Goal: Task Accomplishment & Management: Complete application form

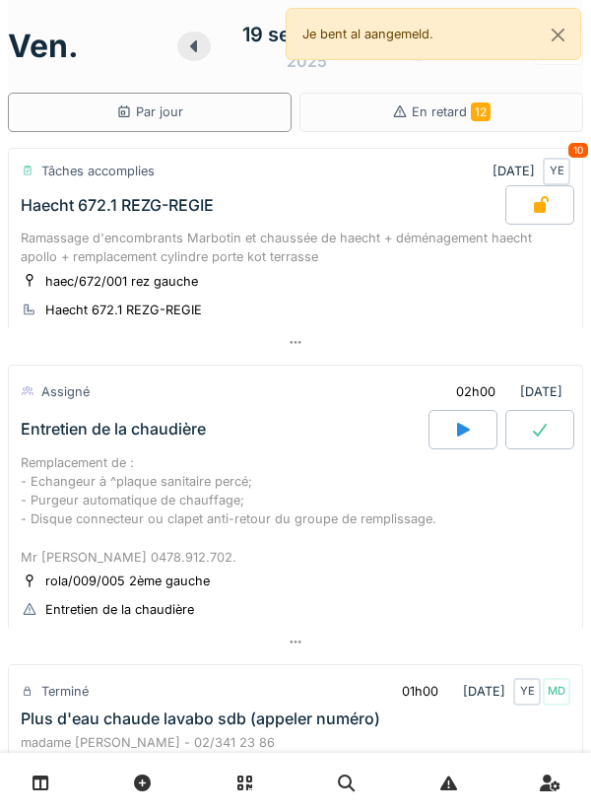
scroll to position [1279, 0]
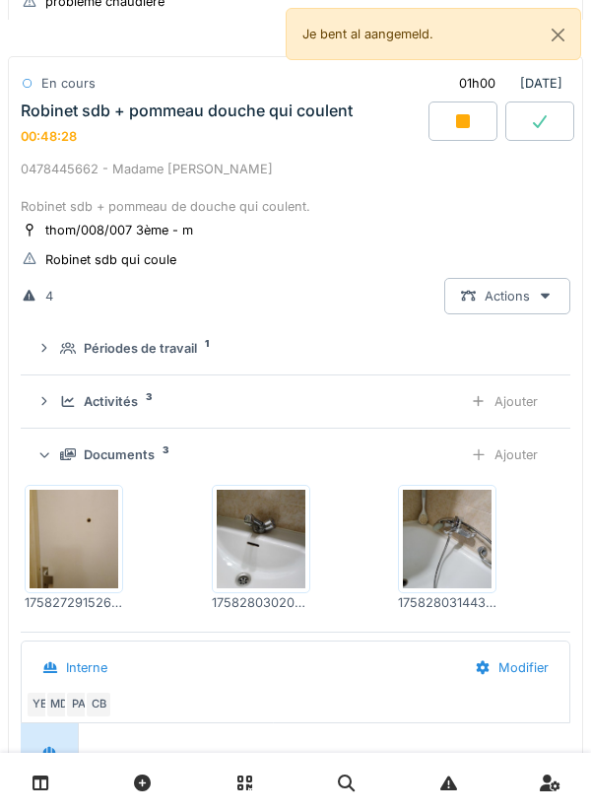
click at [411, 463] on div "Documents 3 Ajouter" at bounding box center [295, 455] width 519 height 36
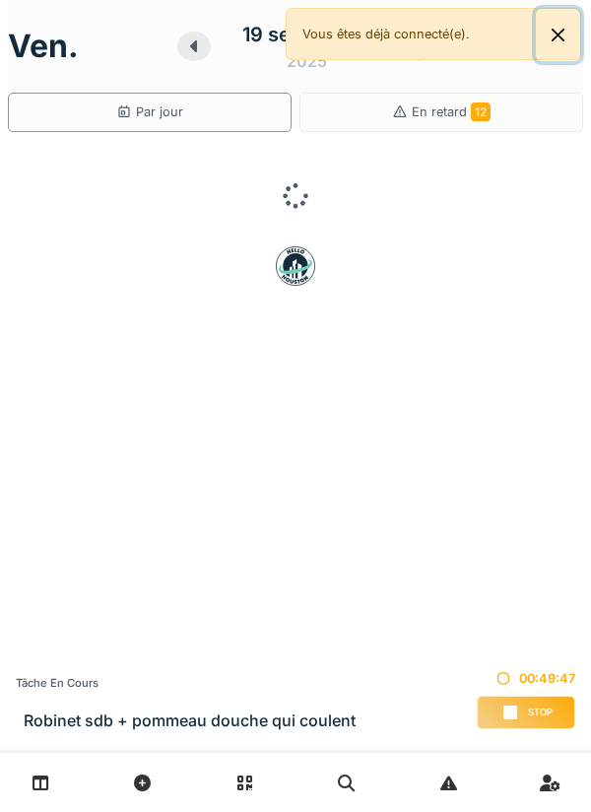
click at [574, 34] on button "Close" at bounding box center [558, 35] width 44 height 52
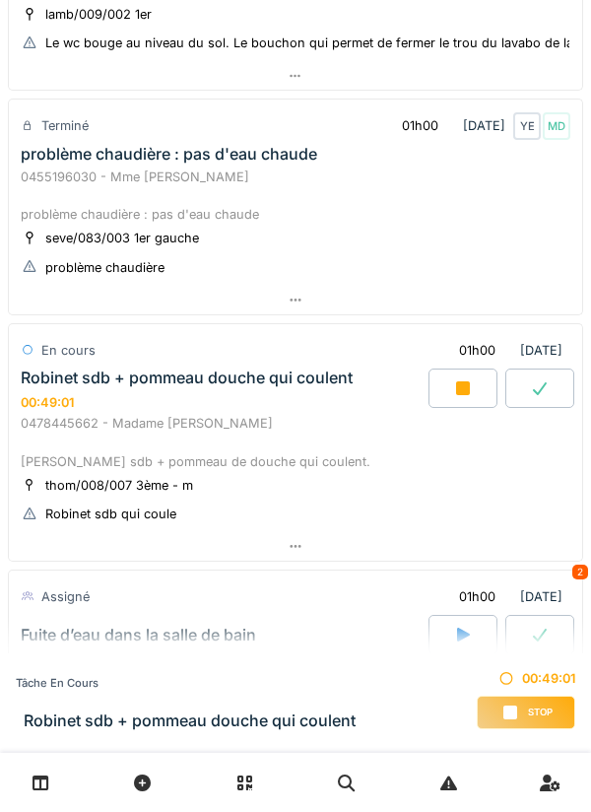
scroll to position [1018, 0]
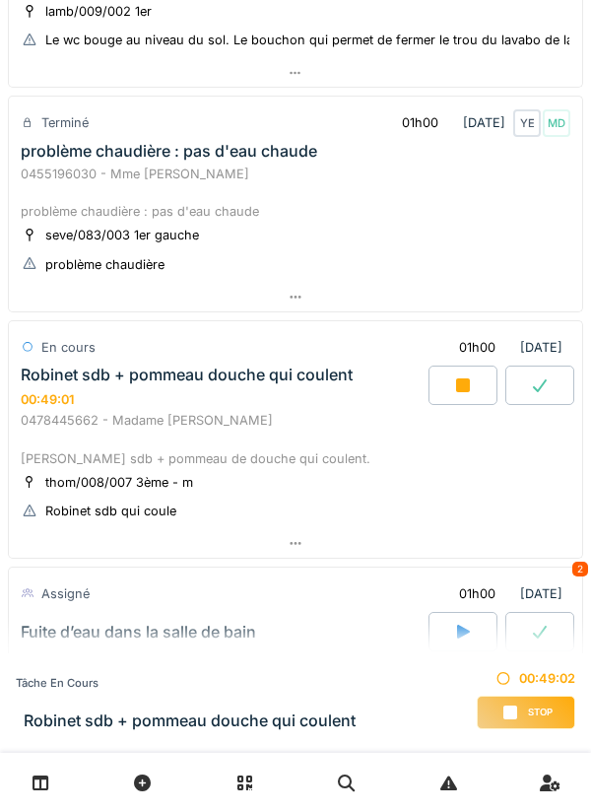
click at [456, 540] on div at bounding box center [296, 543] width 574 height 29
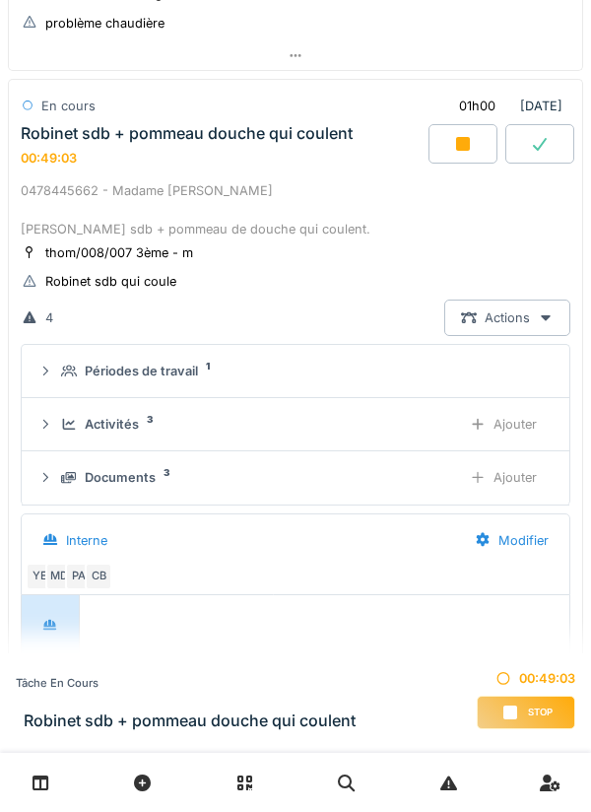
scroll to position [1365, 0]
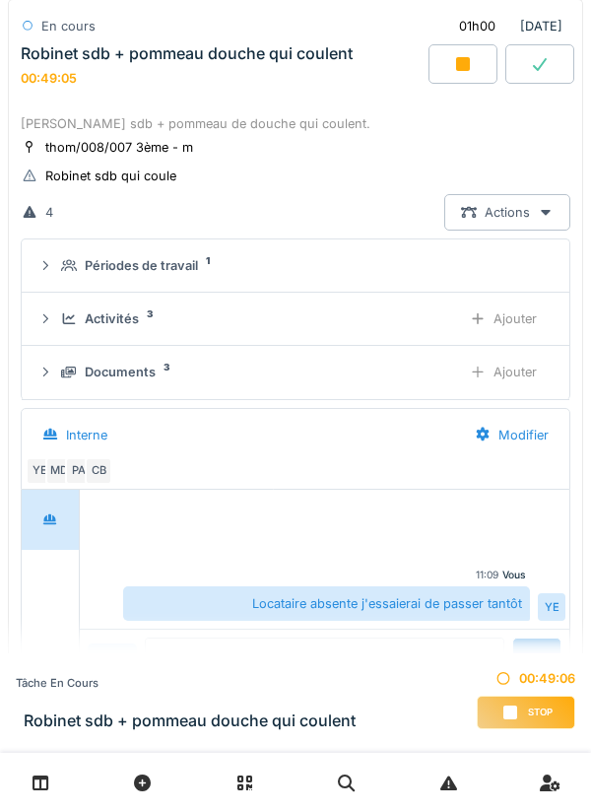
click at [519, 381] on div "Ajouter" at bounding box center [503, 372] width 101 height 36
click at [521, 374] on div "Ajouter" at bounding box center [503, 372] width 101 height 36
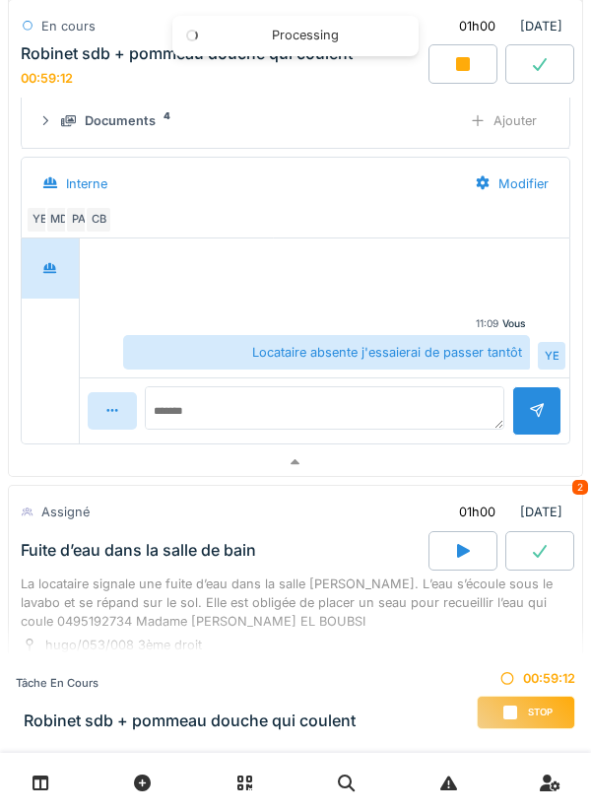
click at [455, 458] on div at bounding box center [296, 463] width 574 height 29
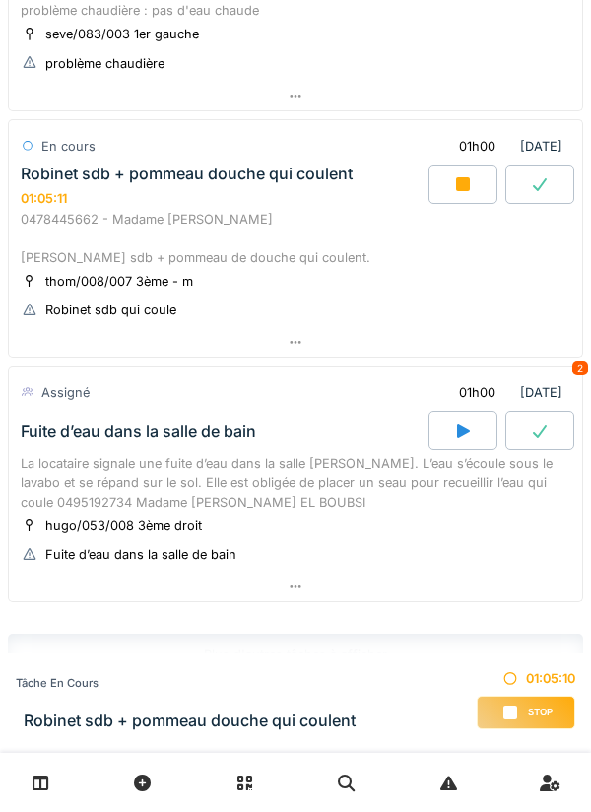
click at [483, 330] on div at bounding box center [296, 342] width 574 height 29
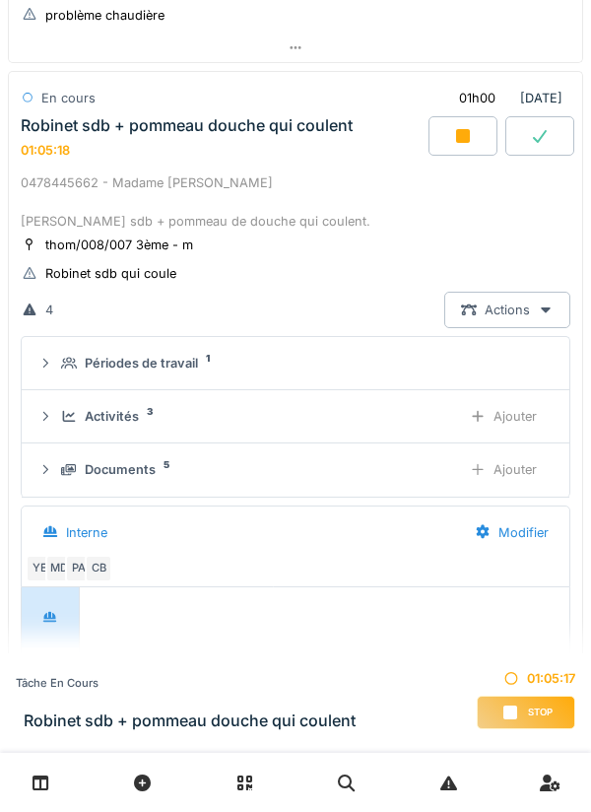
scroll to position [1260, 0]
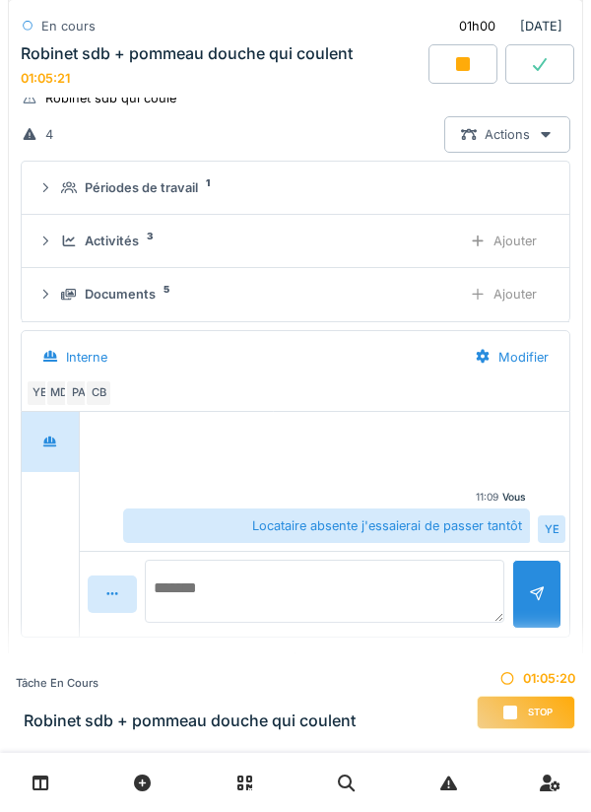
click at [376, 581] on textarea at bounding box center [325, 591] width 360 height 63
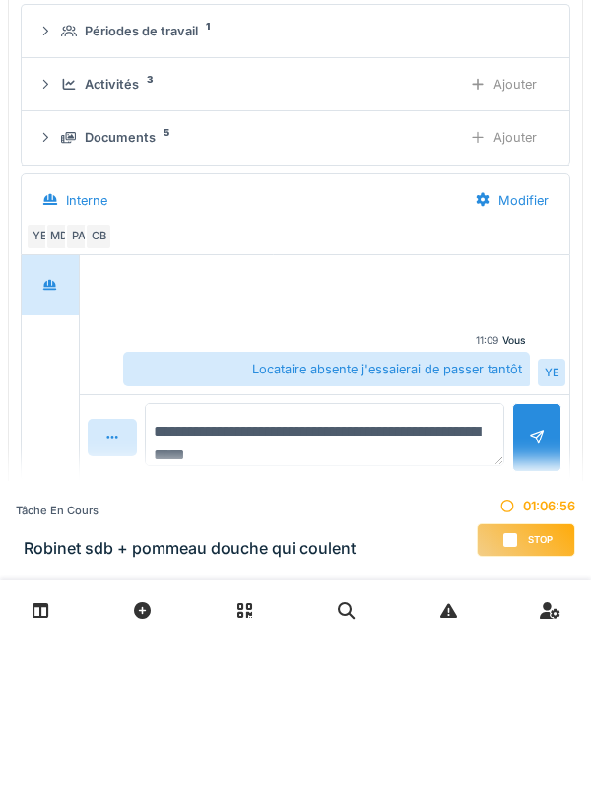
type textarea "**********"
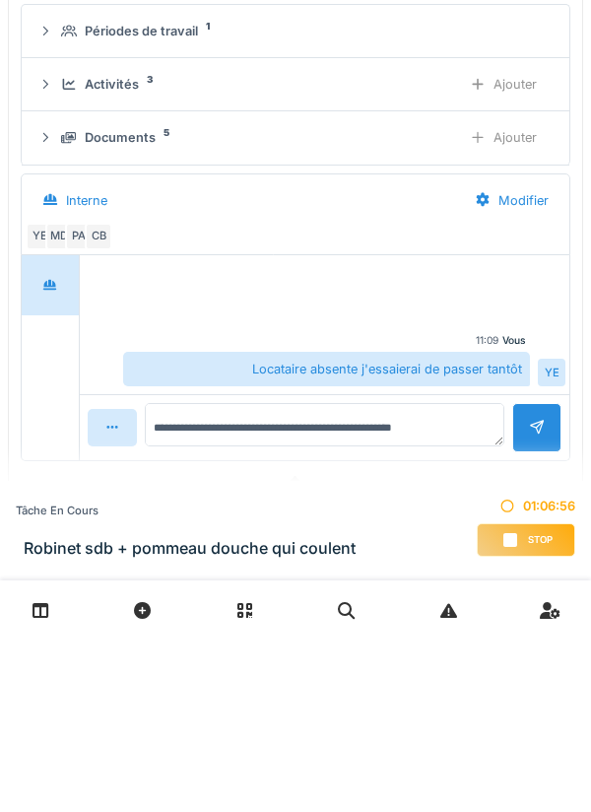
click at [535, 609] on div at bounding box center [537, 599] width 16 height 19
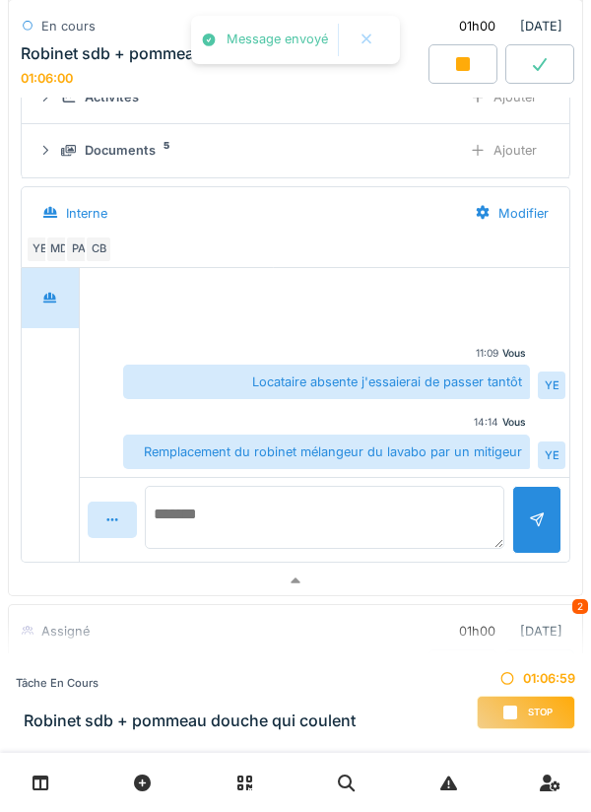
click at [406, 507] on textarea at bounding box center [325, 517] width 360 height 63
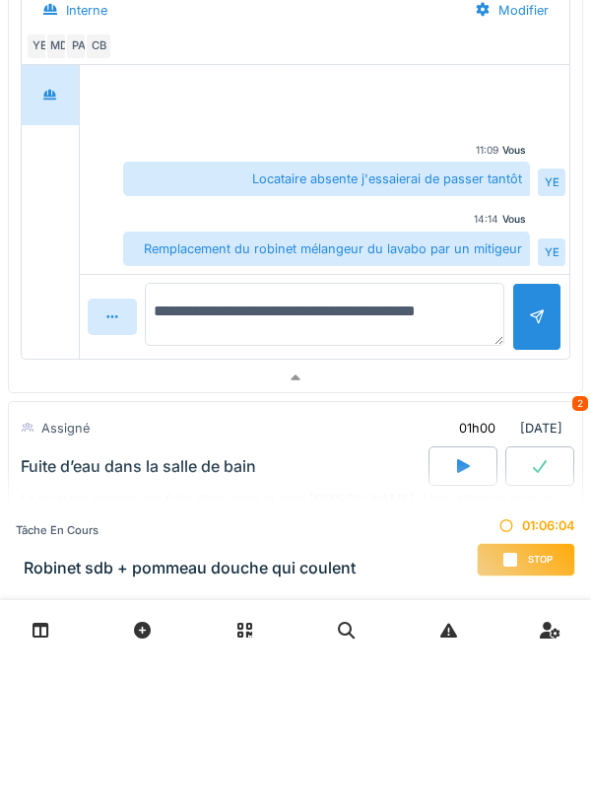
scroll to position [1638, 0]
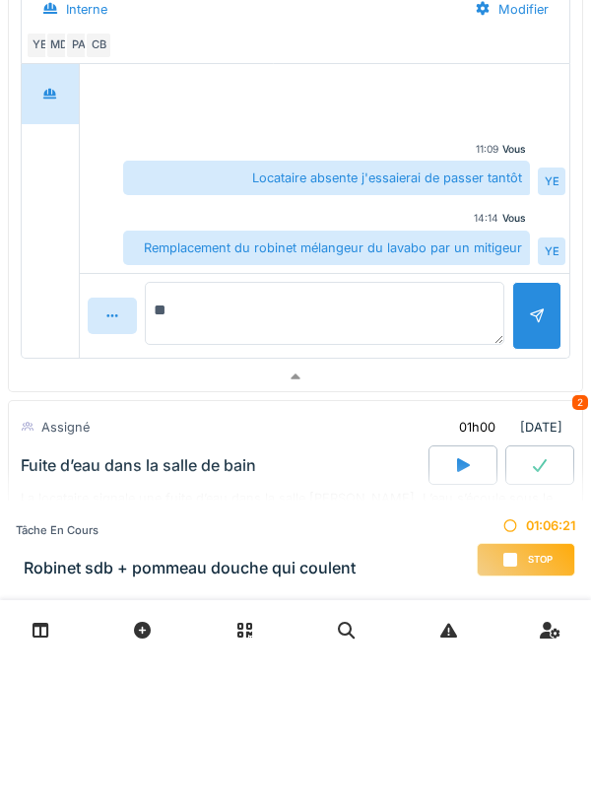
type textarea "*"
type textarea "**********"
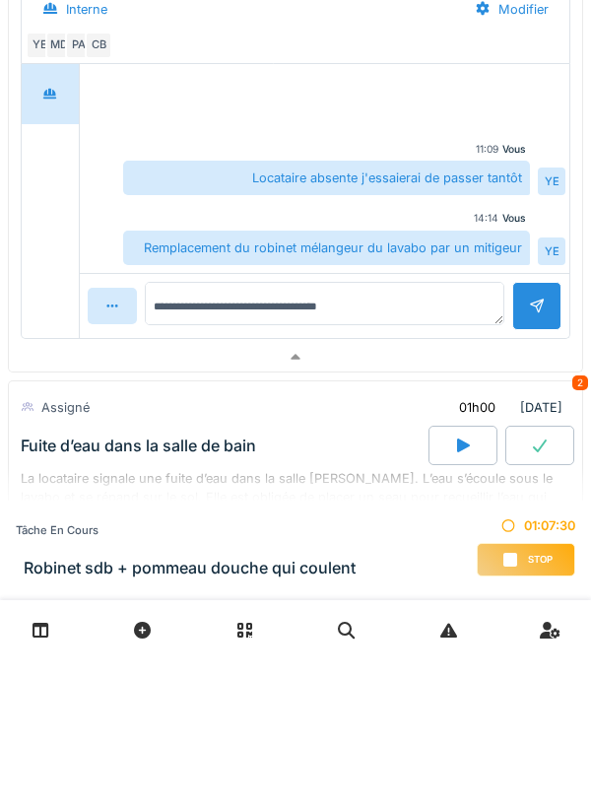
click at [531, 468] on div at bounding box center [537, 459] width 16 height 19
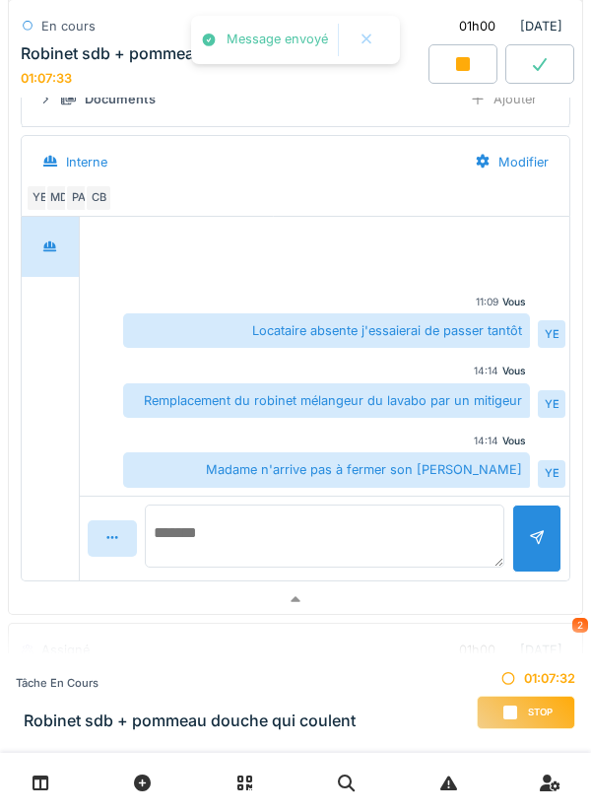
click at [446, 523] on textarea at bounding box center [325, 536] width 360 height 63
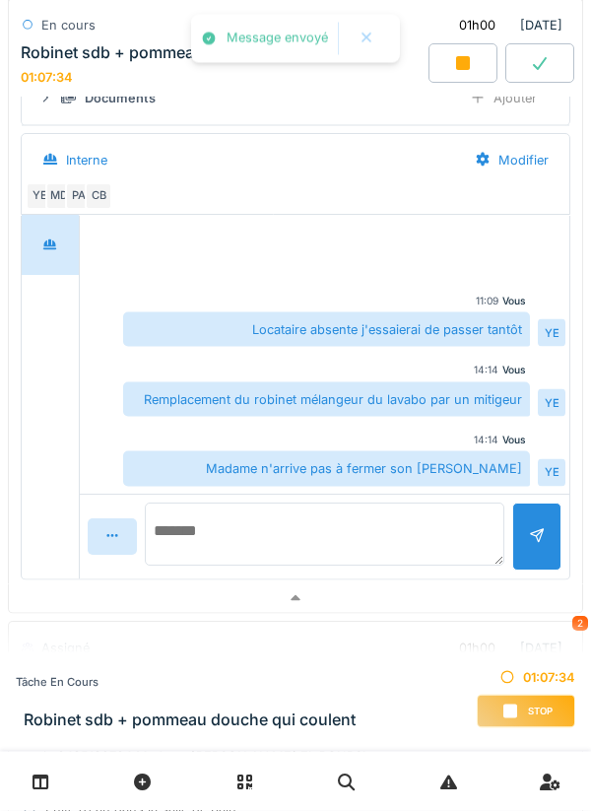
scroll to position [1566, 0]
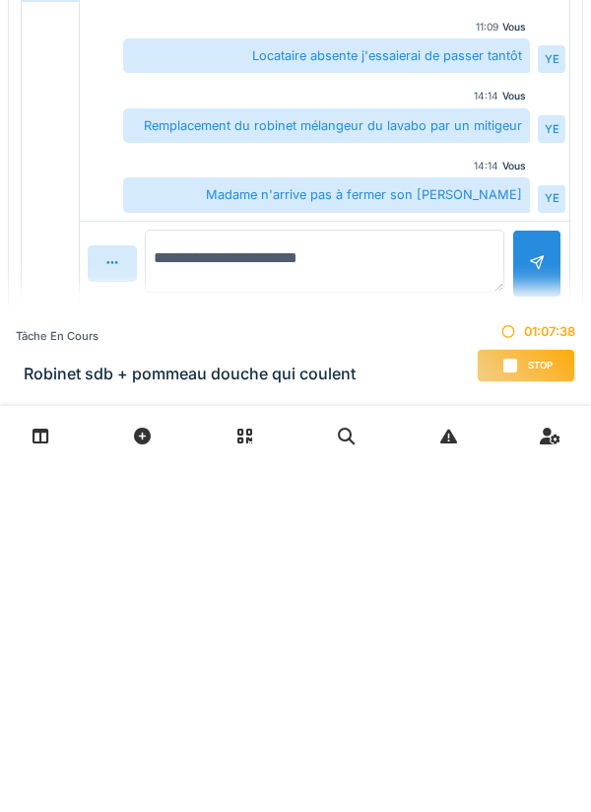
type textarea "**********"
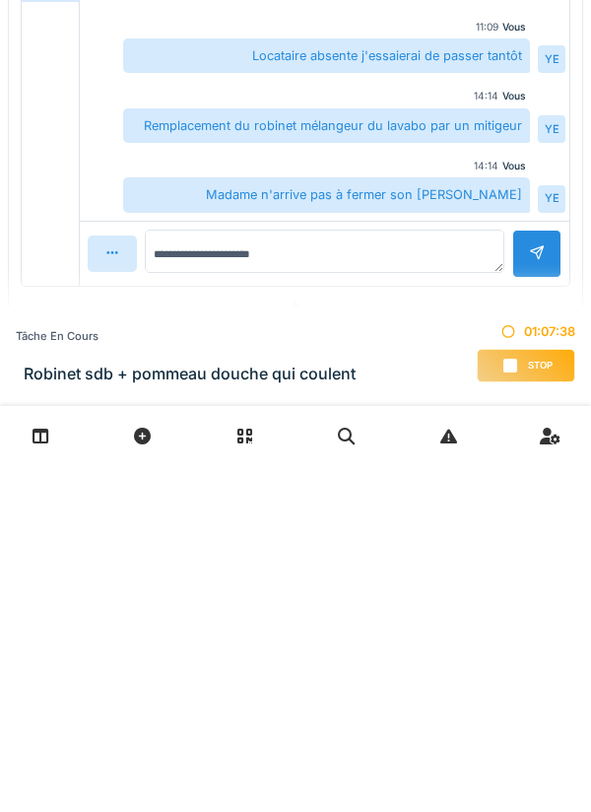
click at [525, 625] on div at bounding box center [537, 601] width 49 height 48
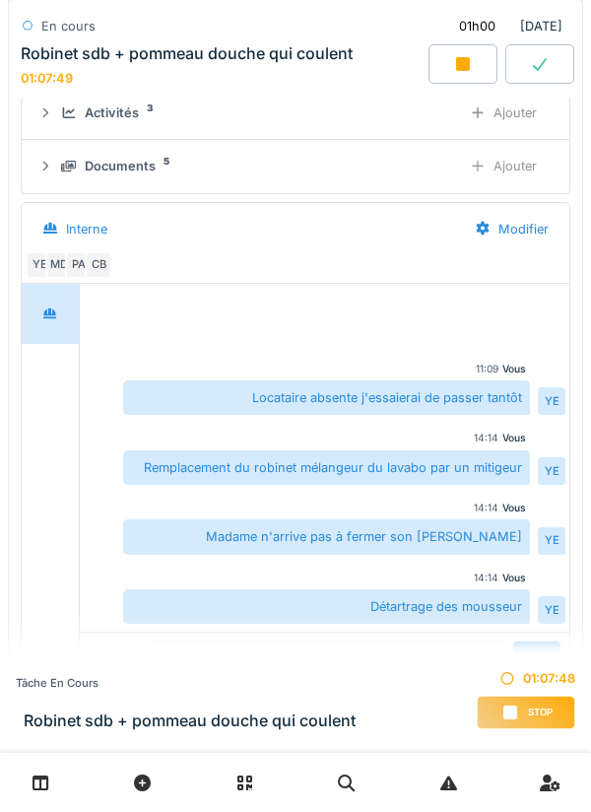
scroll to position [1535, 0]
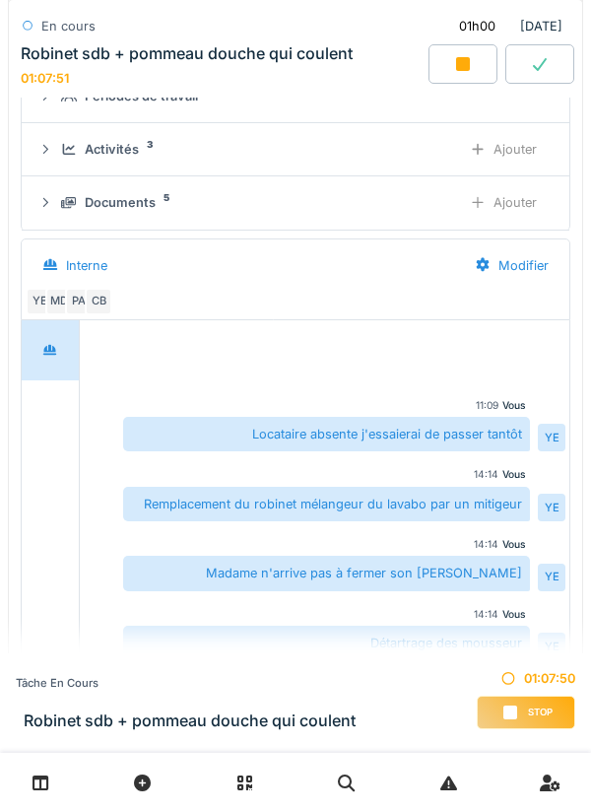
click at [493, 153] on div "Ajouter" at bounding box center [503, 149] width 101 height 36
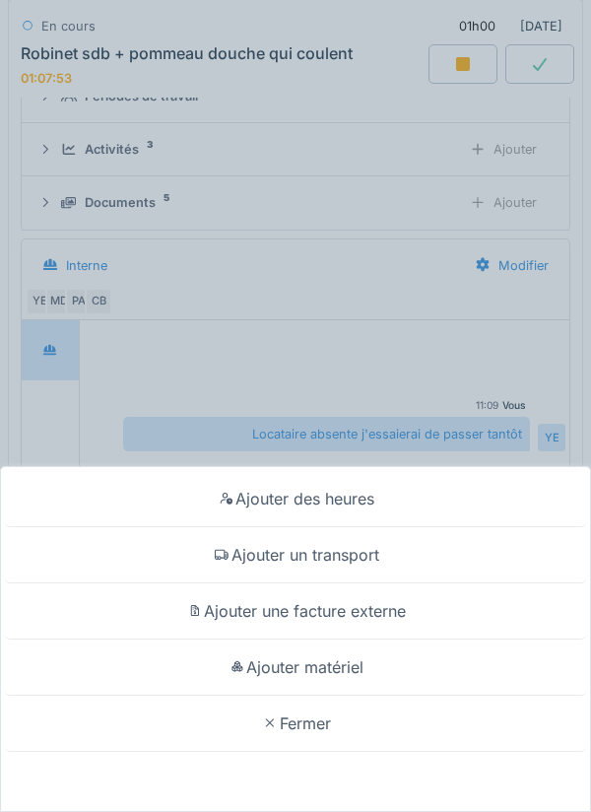
click at [403, 661] on div "Ajouter matériel" at bounding box center [296, 668] width 582 height 56
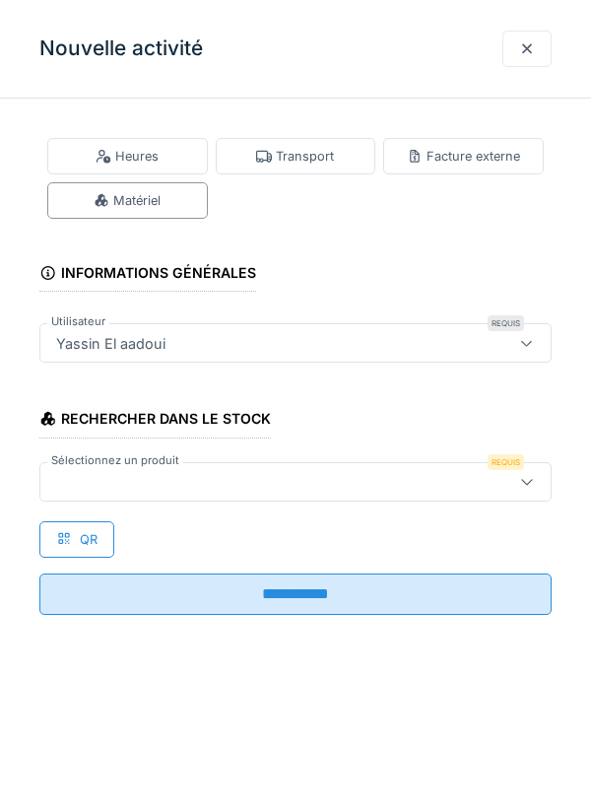
click at [455, 479] on div at bounding box center [263, 482] width 430 height 22
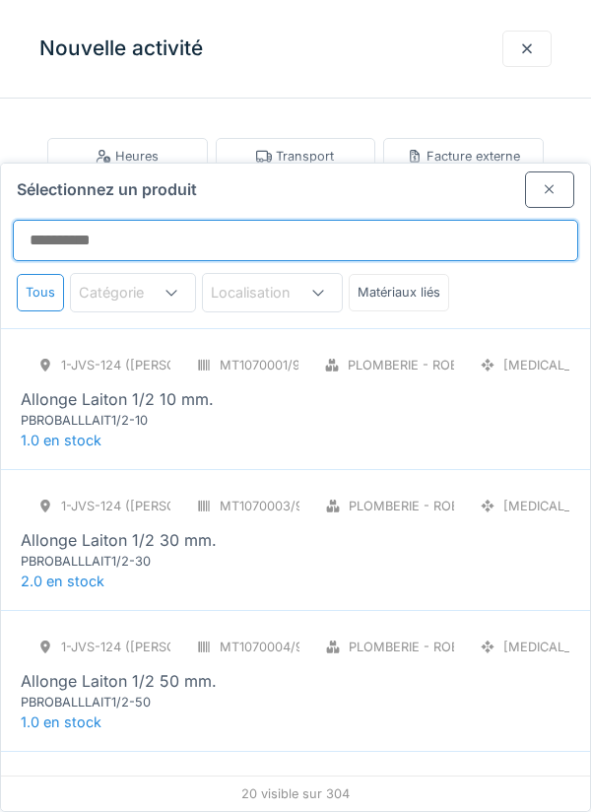
click at [362, 220] on input "Sélectionnez un produit" at bounding box center [296, 240] width 566 height 41
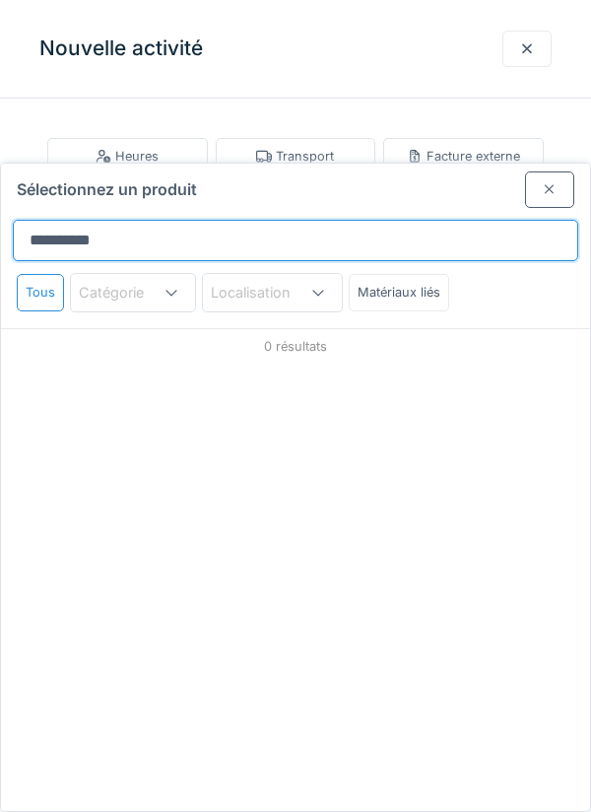
type input "**********"
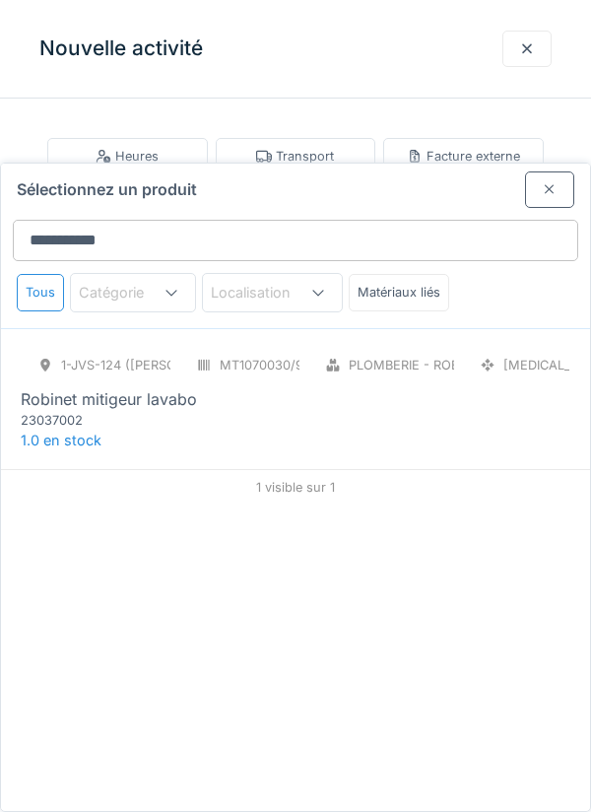
click at [443, 347] on div "1-JVS-124 (PETER) MT1070030/999/005 Plomberie - Robinetterie PCE Robinet mitige…" at bounding box center [296, 388] width 550 height 83
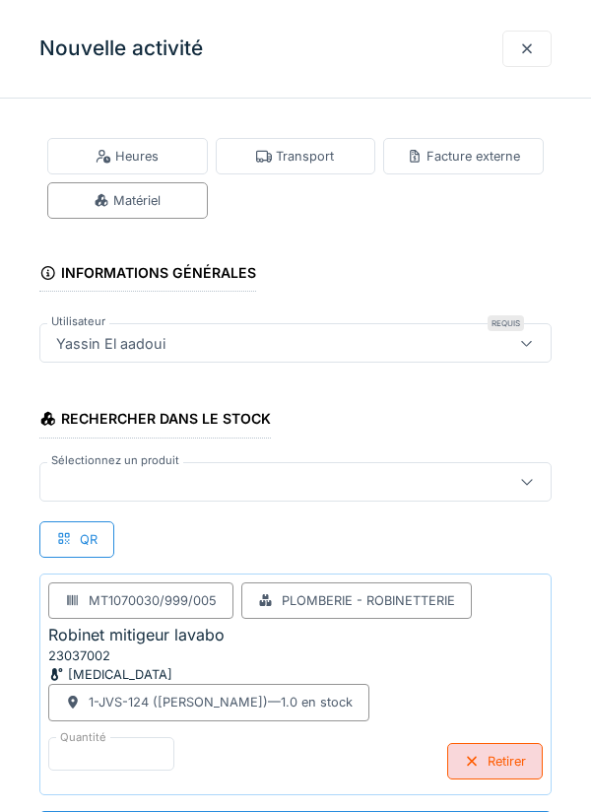
click at [455, 475] on div at bounding box center [263, 482] width 430 height 22
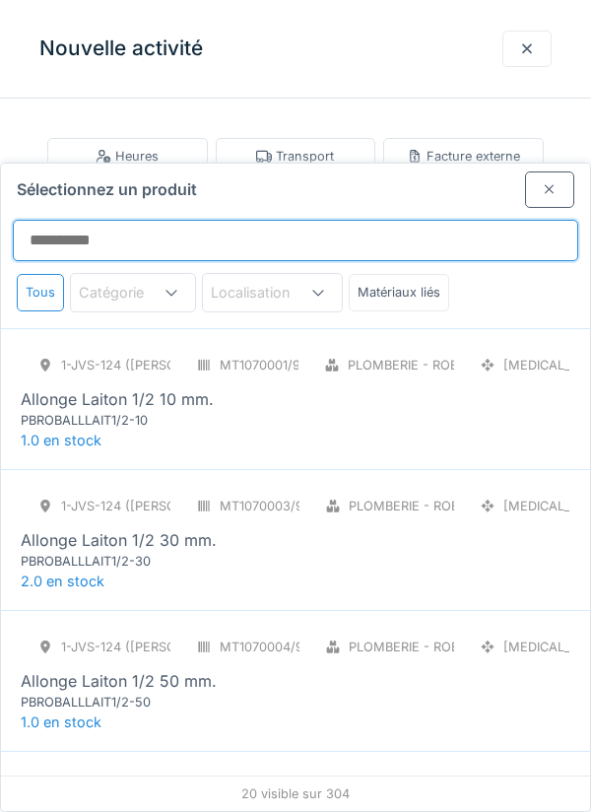
click at [399, 220] on input "Sélectionnez un produit" at bounding box center [296, 240] width 566 height 41
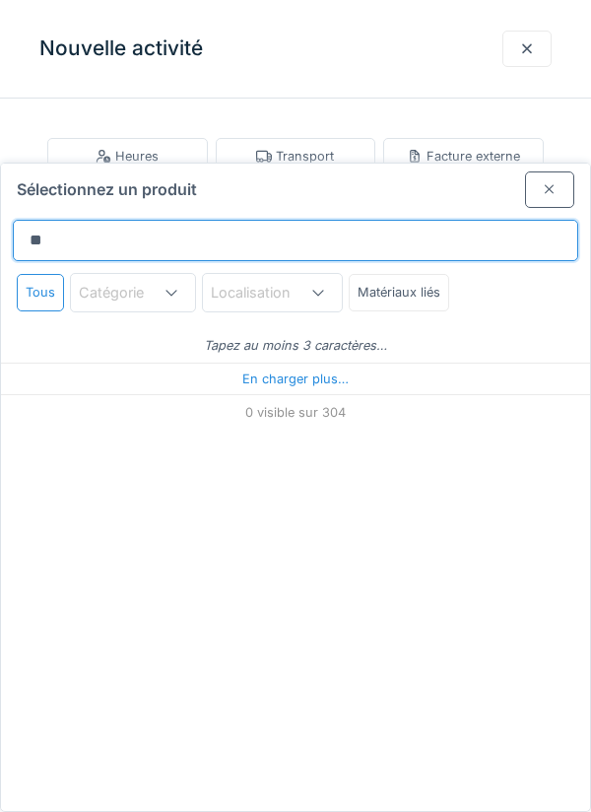
type input "***"
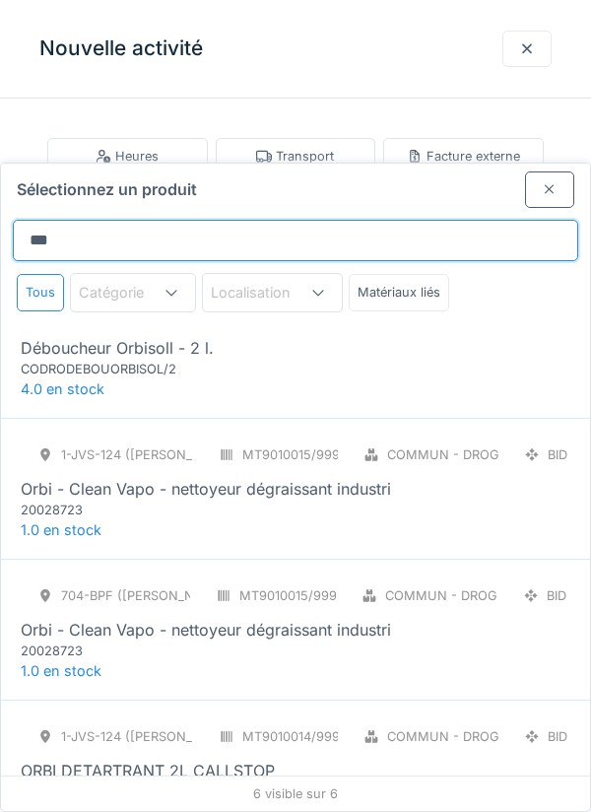
scroll to position [184, 0]
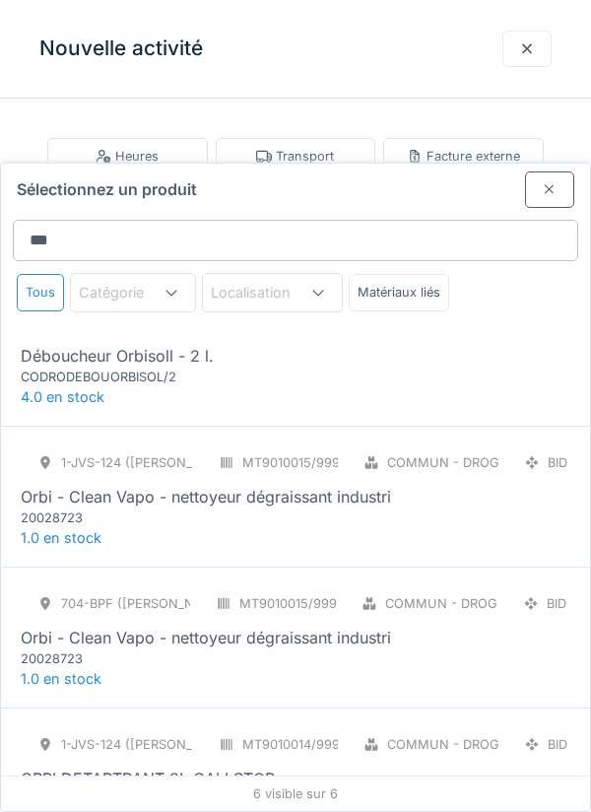
click at [415, 304] on div "704-BPF (CEDRIC) MT9010012/999/002 Commun - Droguerie BID Déboucheur Orbisoll -…" at bounding box center [296, 345] width 550 height 83
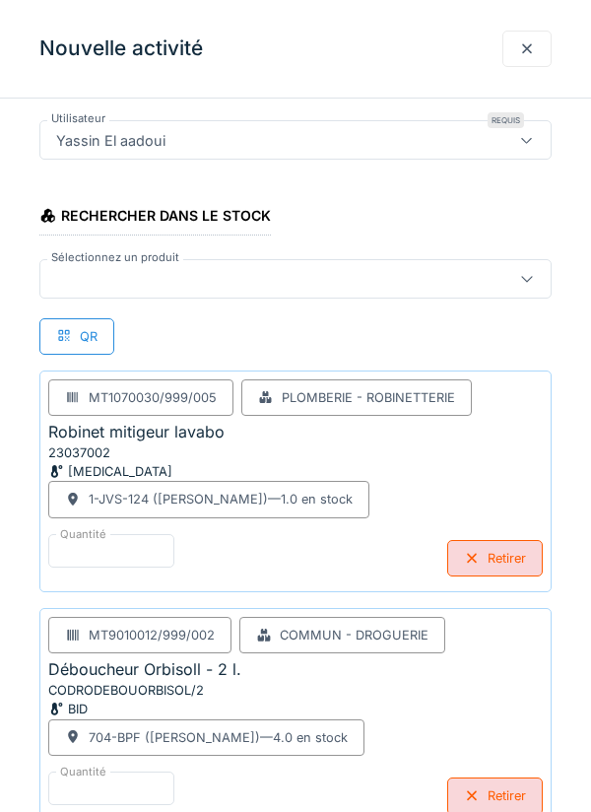
scroll to position [223, 0]
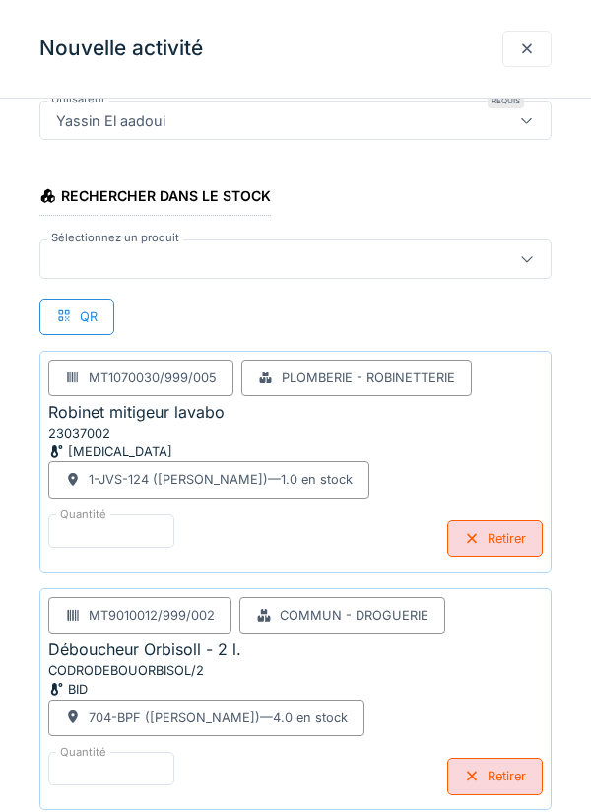
click at [401, 240] on div at bounding box center [295, 259] width 513 height 39
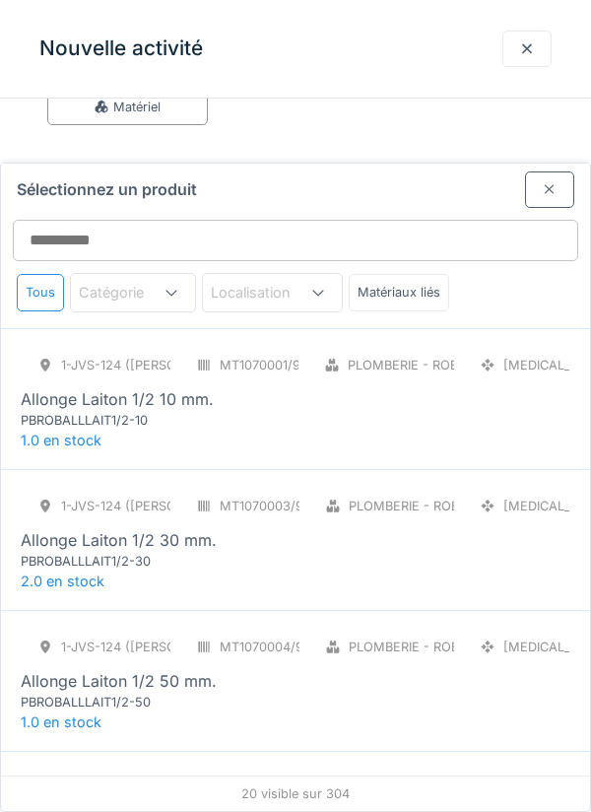
scroll to position [75, 0]
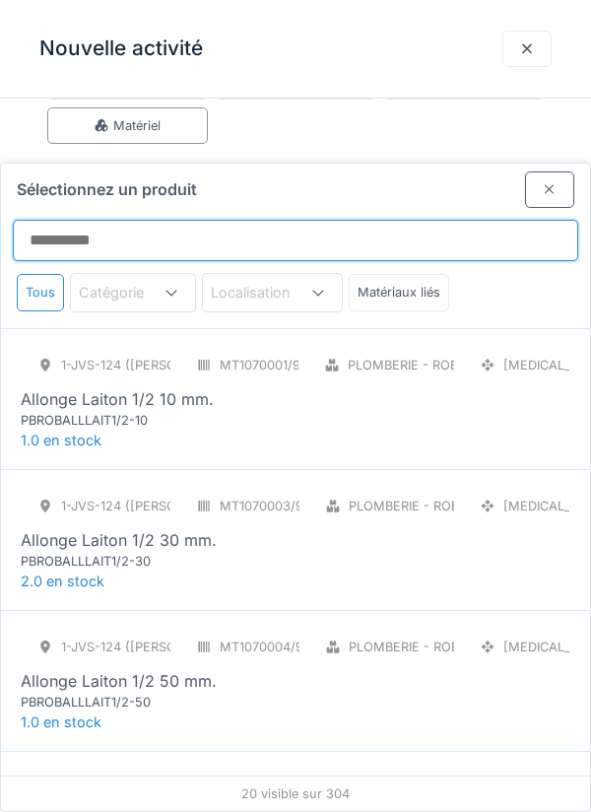
click at [437, 220] on input "Sélectionnez un produit" at bounding box center [296, 240] width 566 height 41
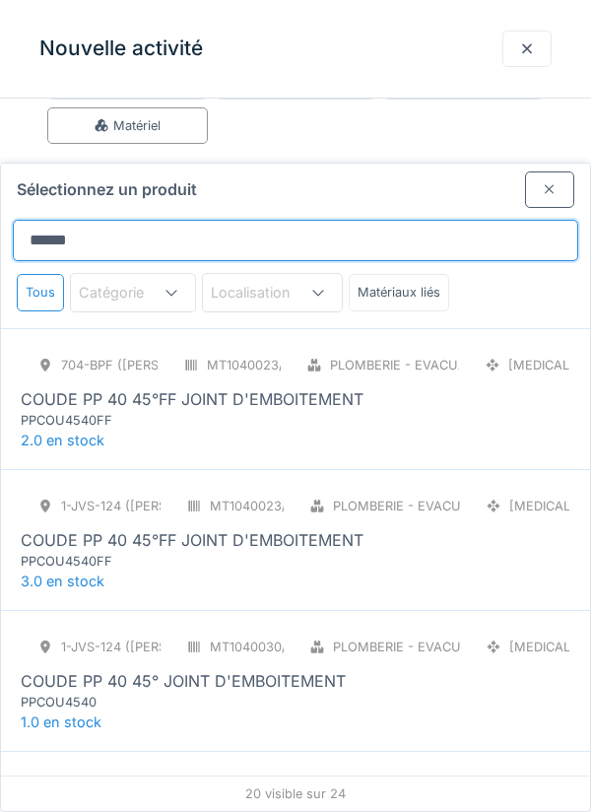
type input "*******"
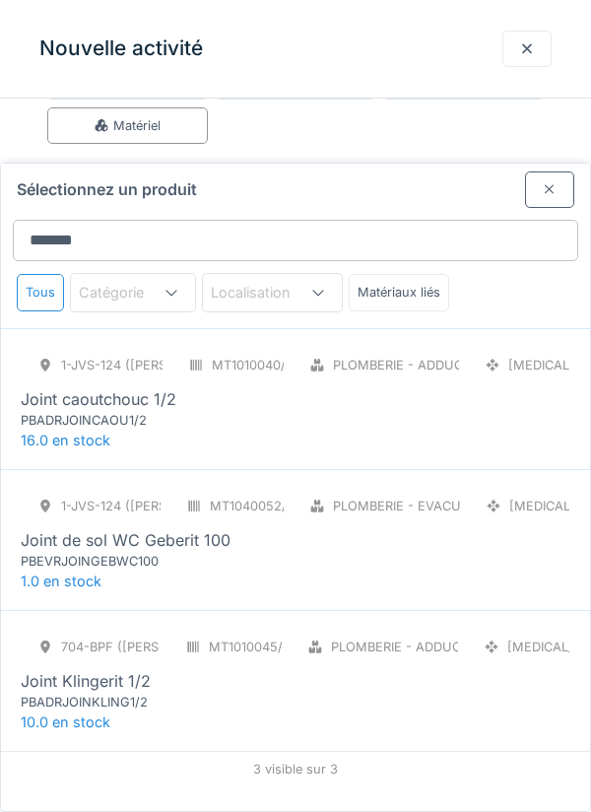
click at [471, 348] on div "1-JVS-124 (PETER) MT1010040/999/005 Plomberie - Adduction raccord PCE Joint cao…" at bounding box center [296, 388] width 550 height 83
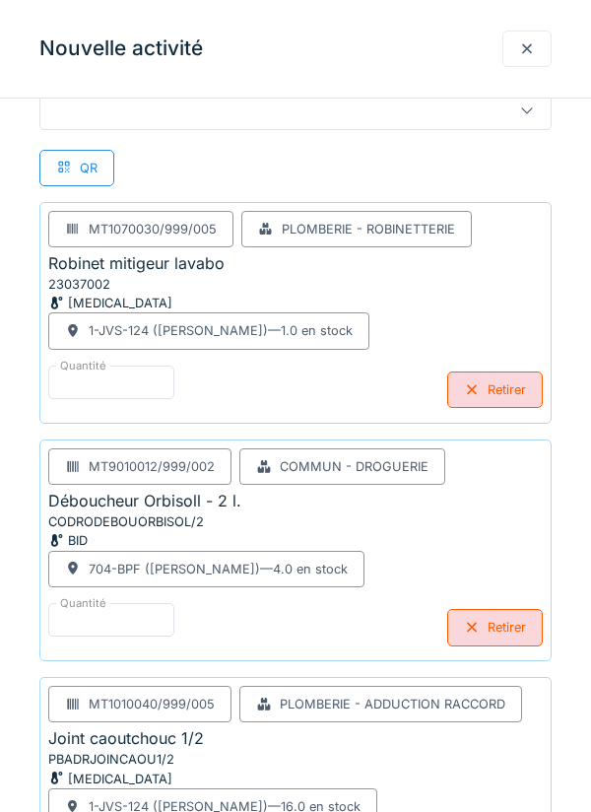
scroll to position [460, 0]
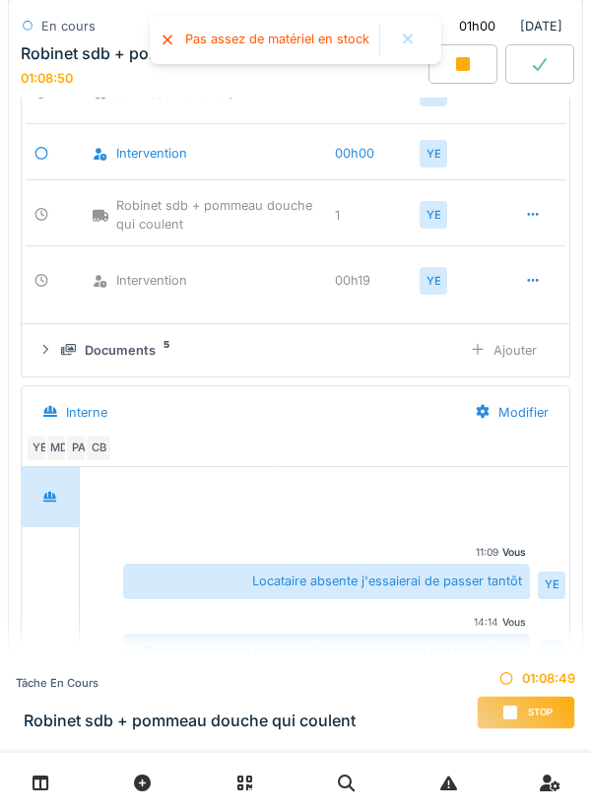
scroll to position [1789, 0]
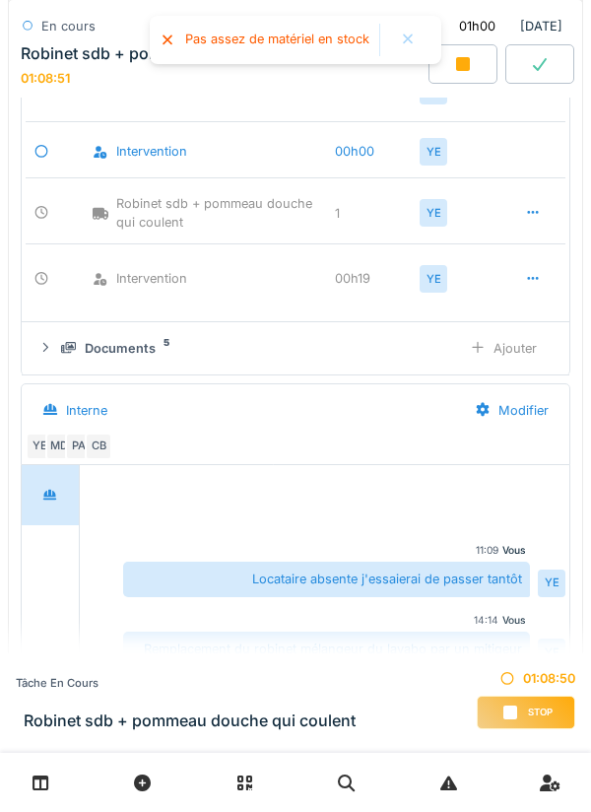
click at [535, 720] on span "Stop" at bounding box center [540, 713] width 25 height 14
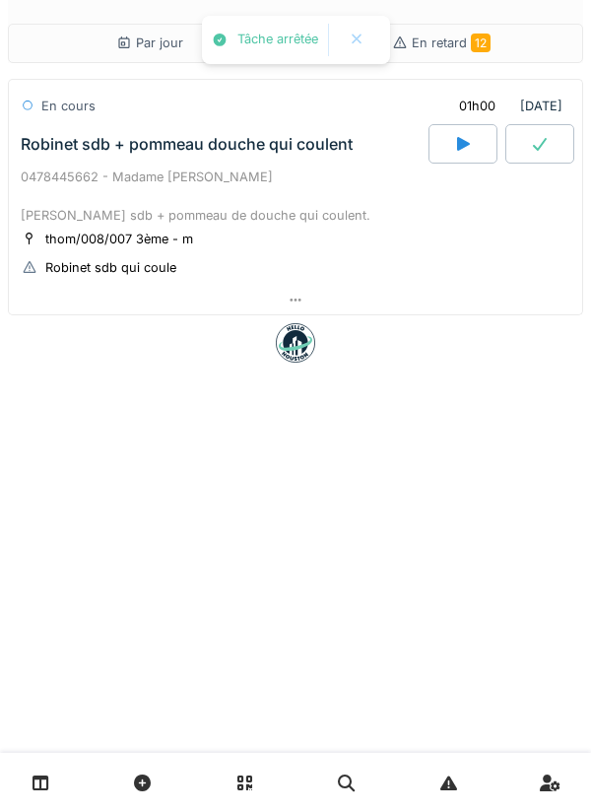
scroll to position [0, 0]
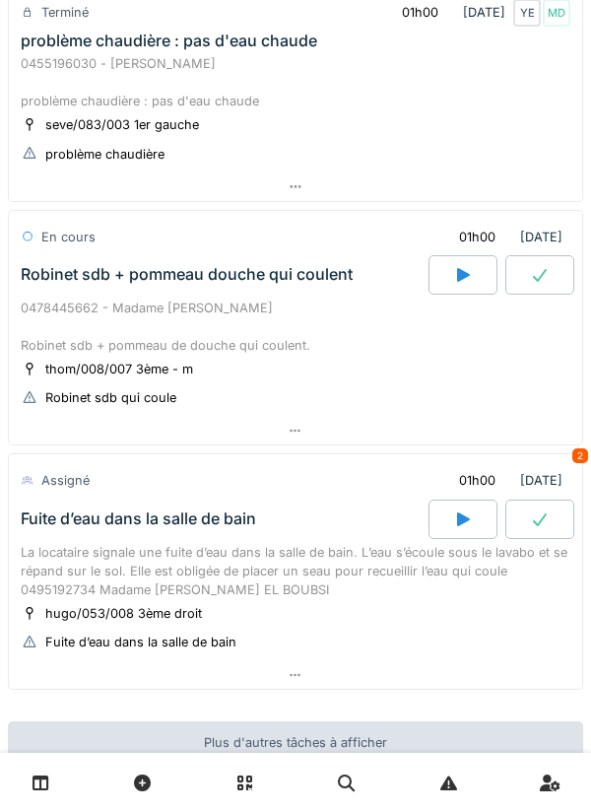
scroll to position [1251, 0]
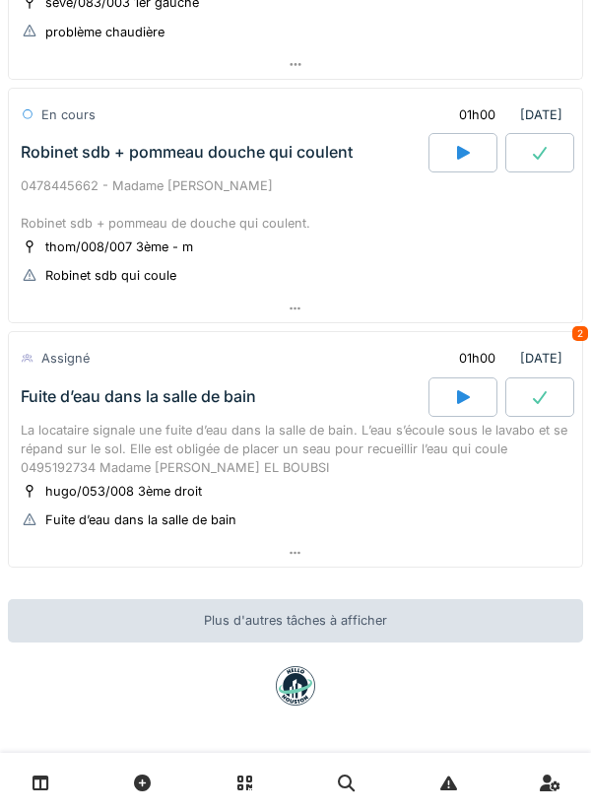
click at [497, 309] on div at bounding box center [296, 309] width 574 height 29
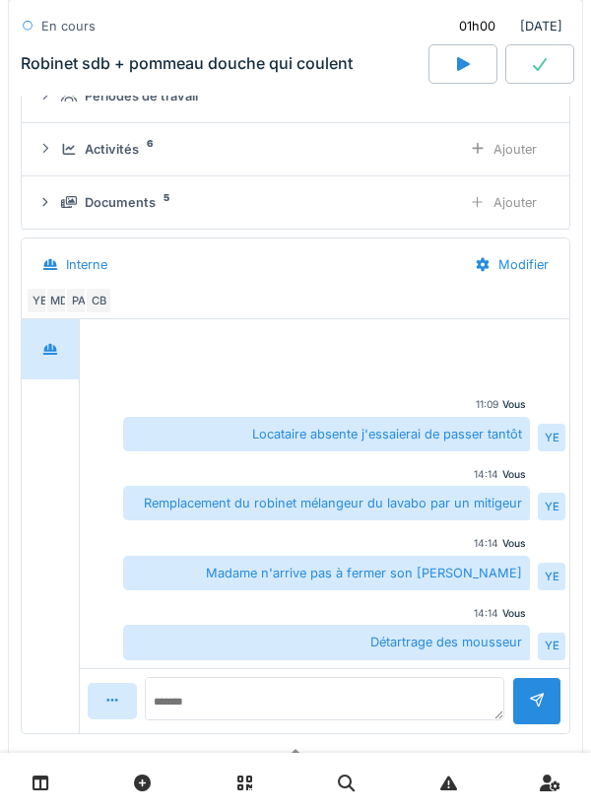
scroll to position [1575, 0]
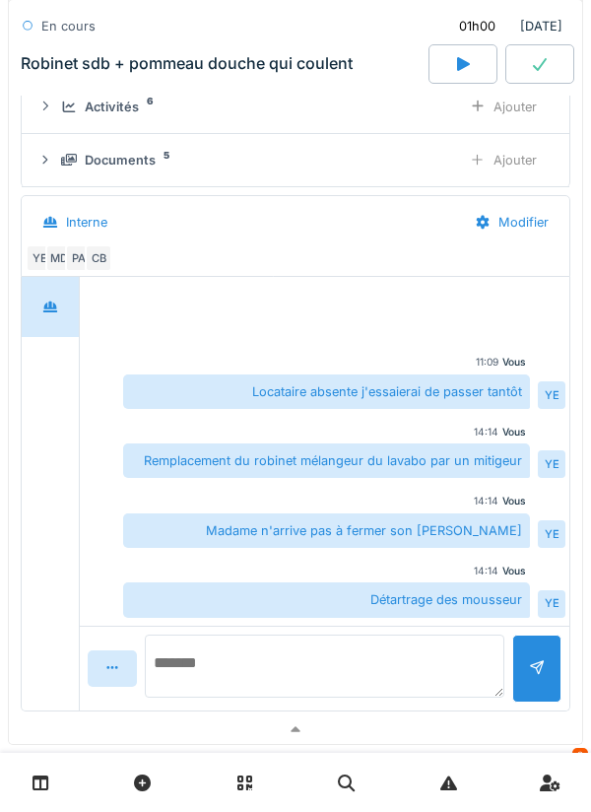
click at [446, 658] on textarea at bounding box center [325, 666] width 360 height 63
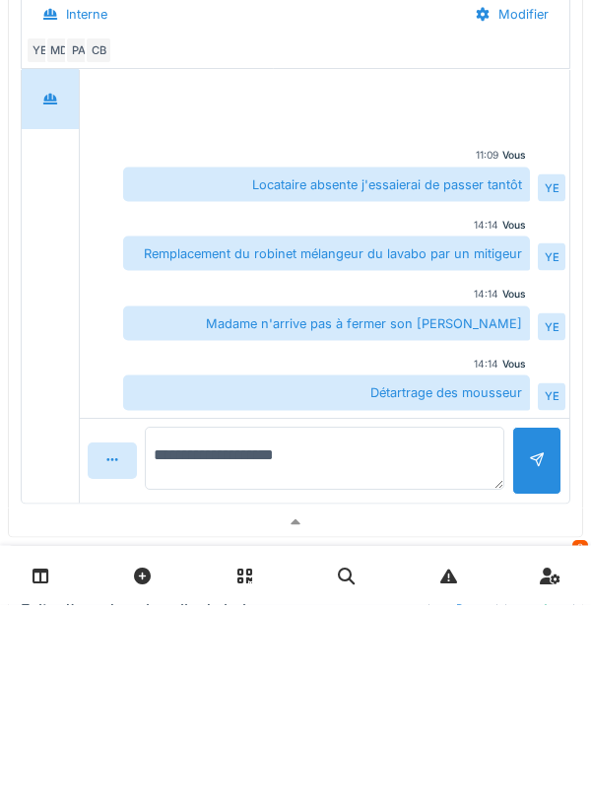
type textarea "**********"
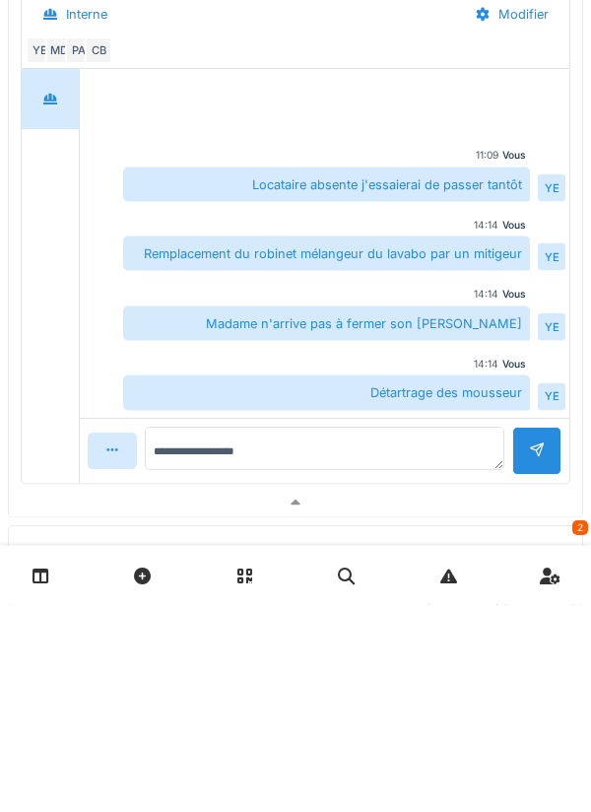
click at [532, 647] on div at bounding box center [537, 659] width 49 height 48
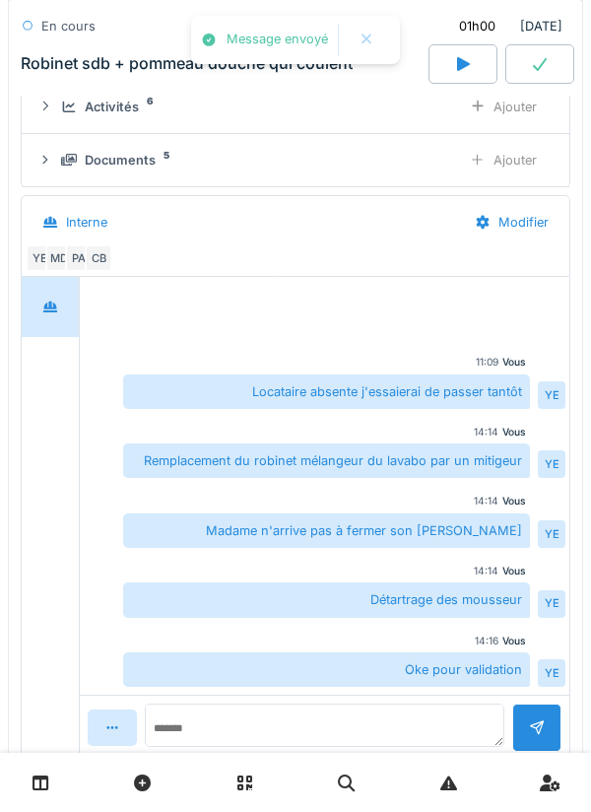
click at [537, 74] on div at bounding box center [540, 63] width 69 height 39
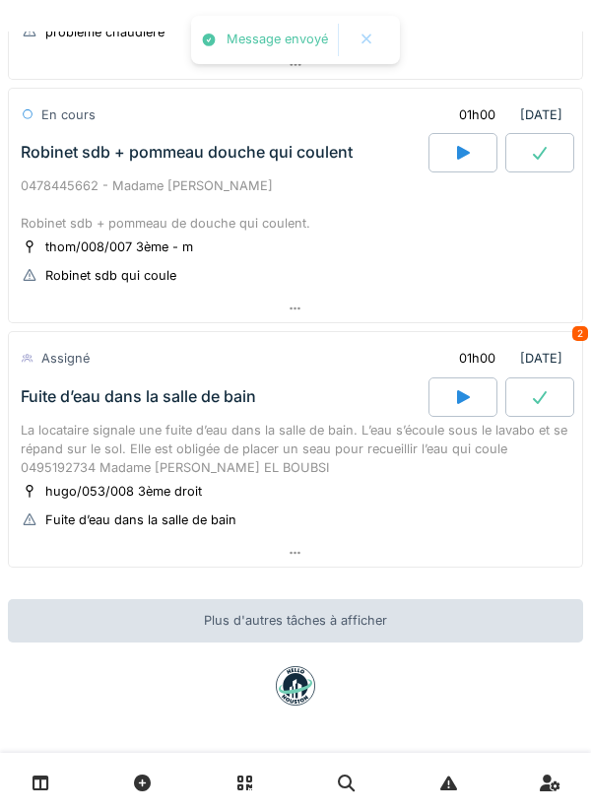
scroll to position [1251, 0]
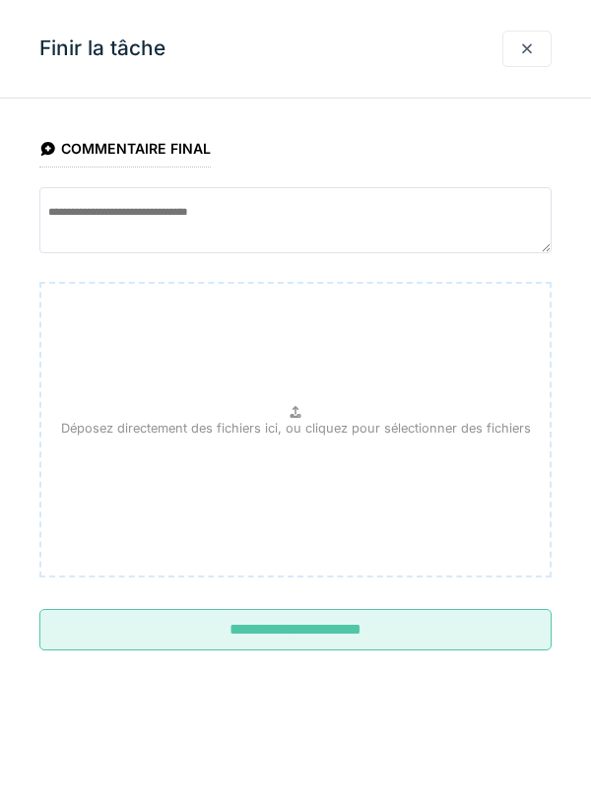
click at [448, 630] on input "**********" at bounding box center [295, 629] width 513 height 41
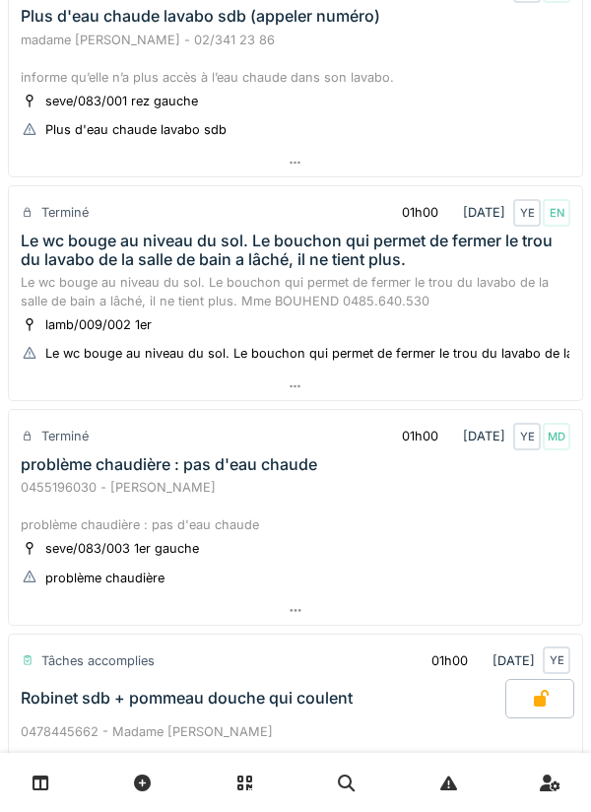
click at [497, 381] on div at bounding box center [296, 387] width 574 height 29
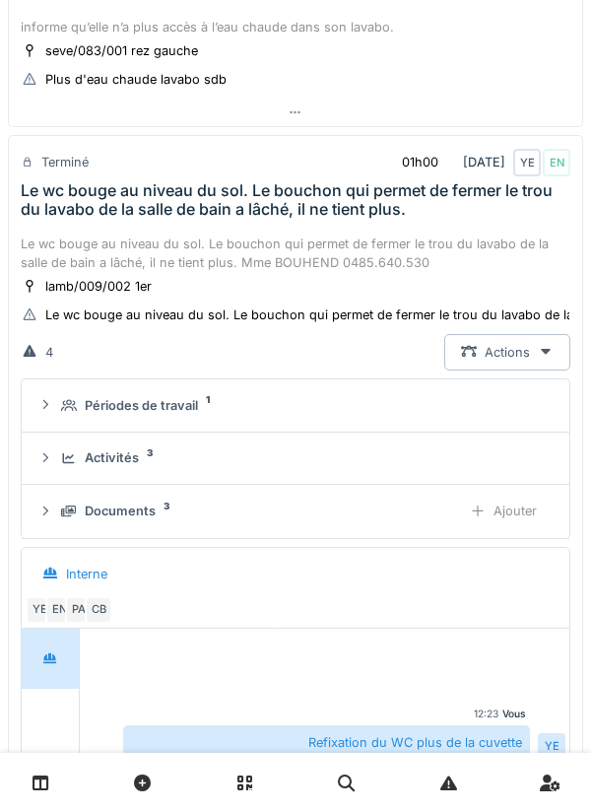
scroll to position [811, 0]
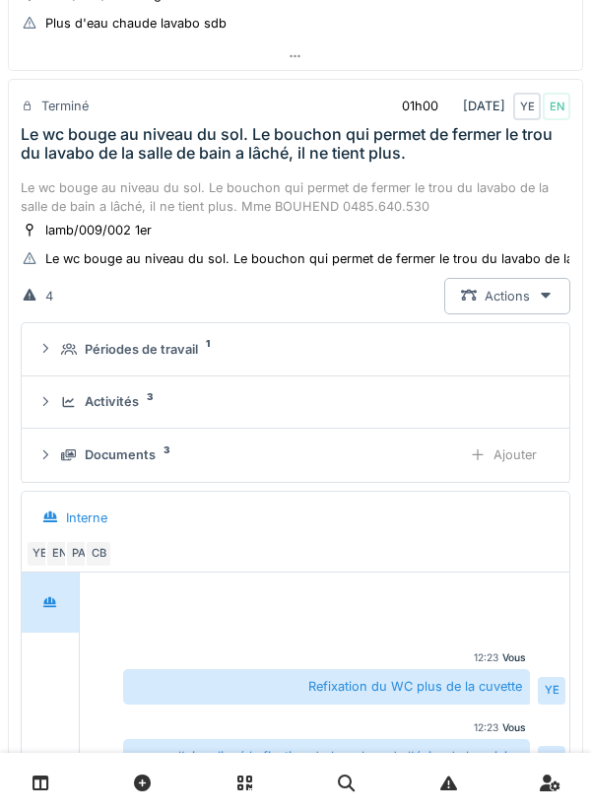
click at [442, 408] on div "Activités 3" at bounding box center [303, 401] width 485 height 19
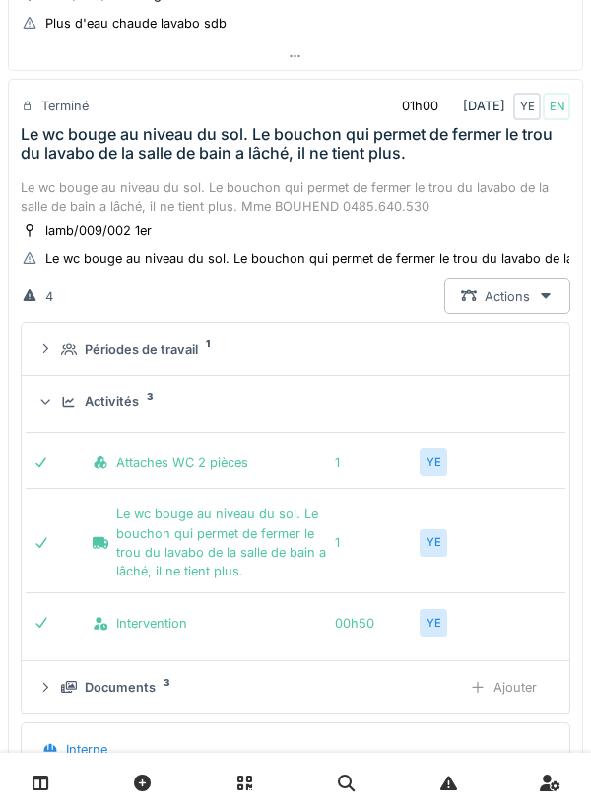
click at [448, 403] on div "Activités 3" at bounding box center [303, 401] width 485 height 19
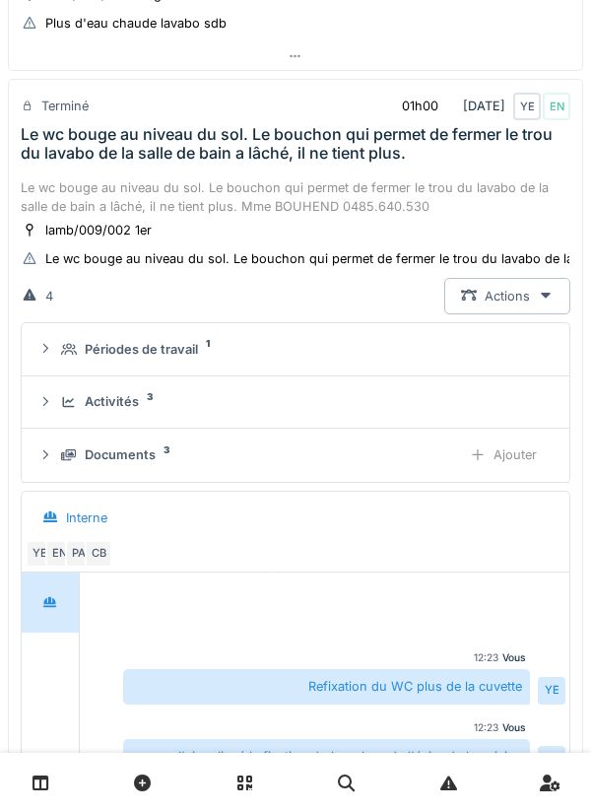
click at [451, 397] on div "Activités 3" at bounding box center [303, 401] width 485 height 19
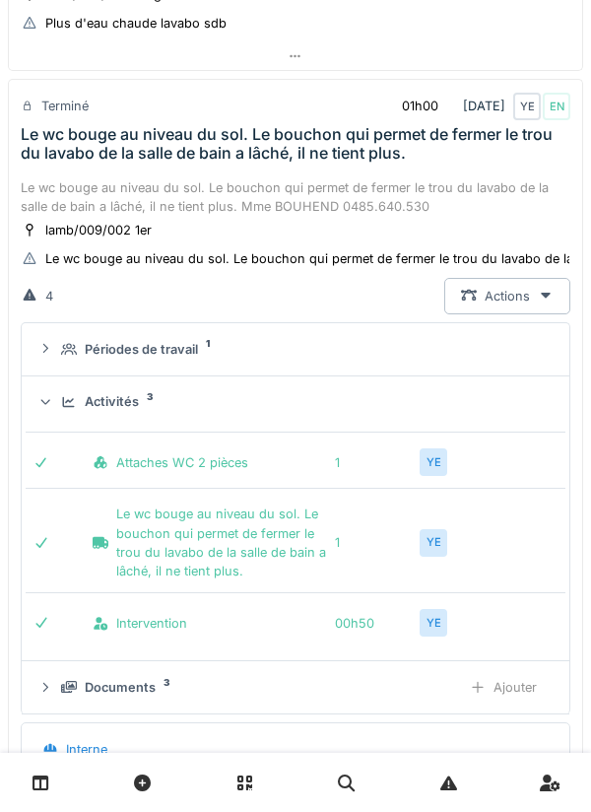
click at [457, 395] on div "Activités 3" at bounding box center [303, 401] width 485 height 19
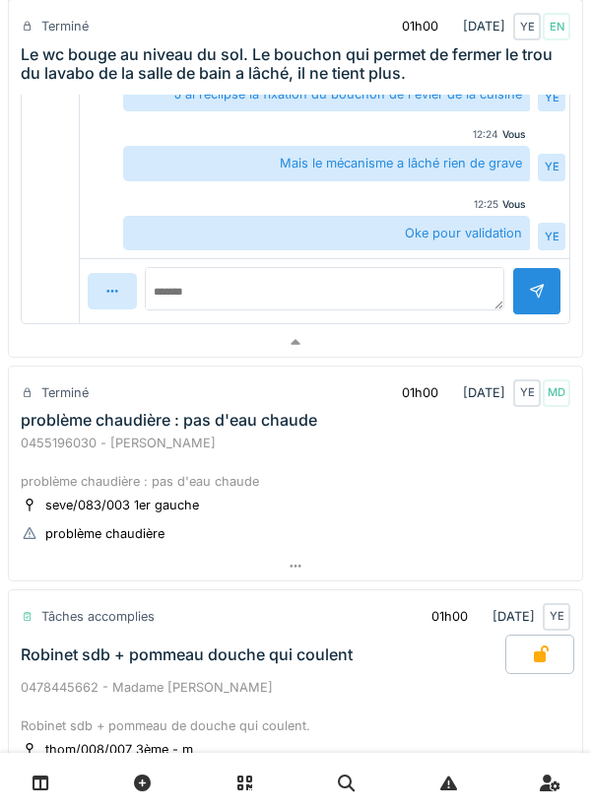
click at [529, 342] on div at bounding box center [296, 342] width 574 height 29
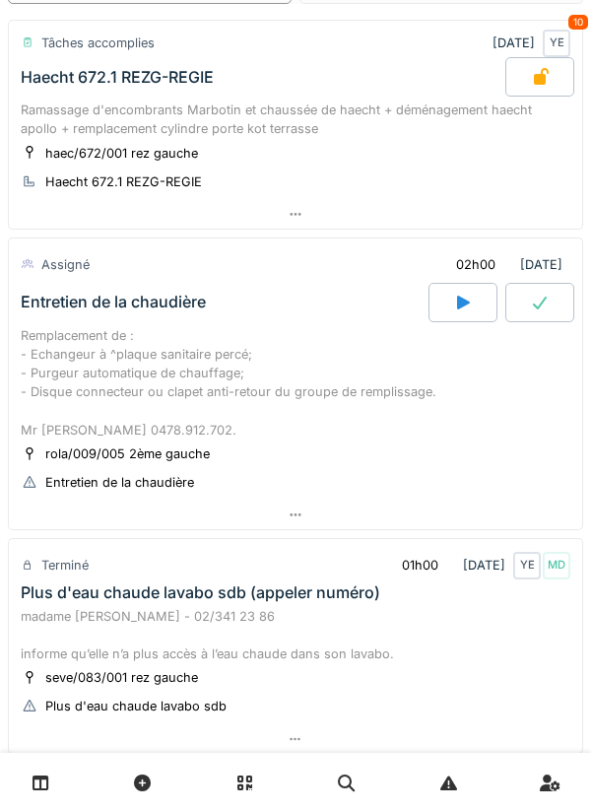
scroll to position [0, 0]
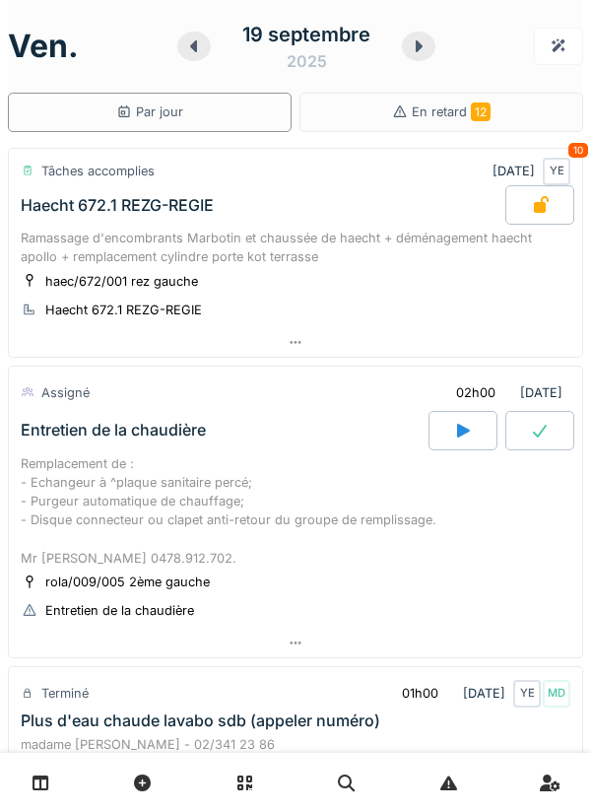
click at [195, 58] on div at bounding box center [194, 47] width 34 height 30
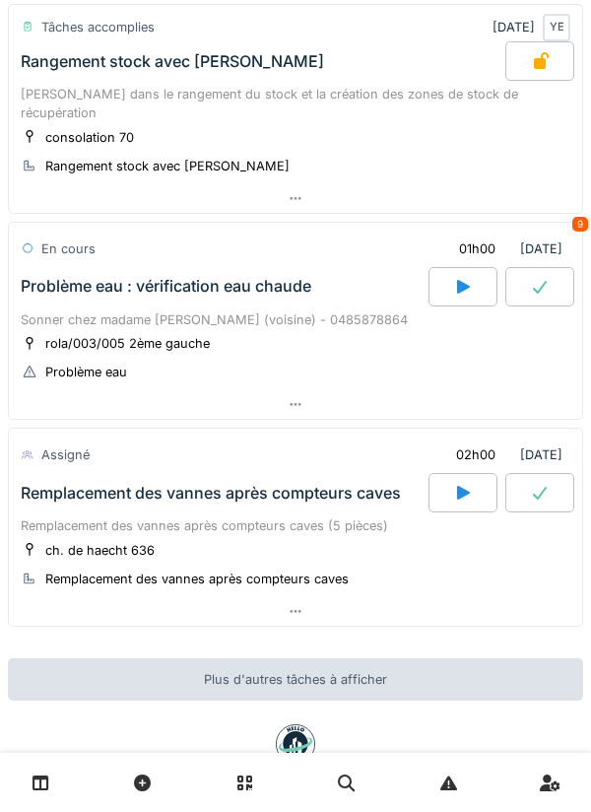
scroll to position [183, 0]
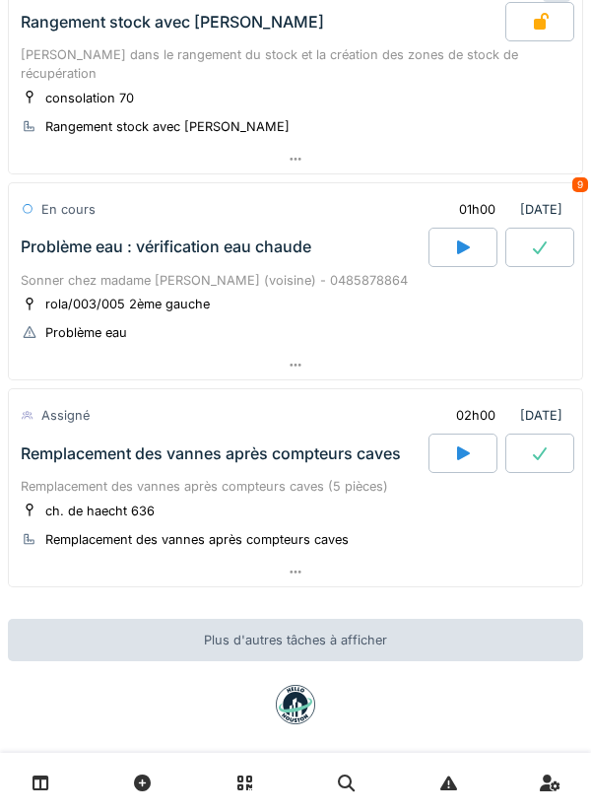
click at [526, 351] on div at bounding box center [296, 365] width 574 height 29
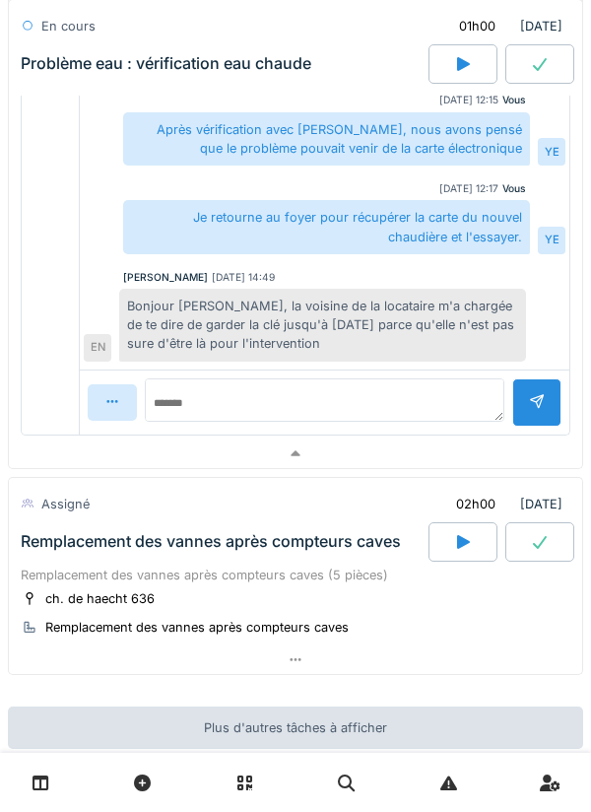
scroll to position [1011, 0]
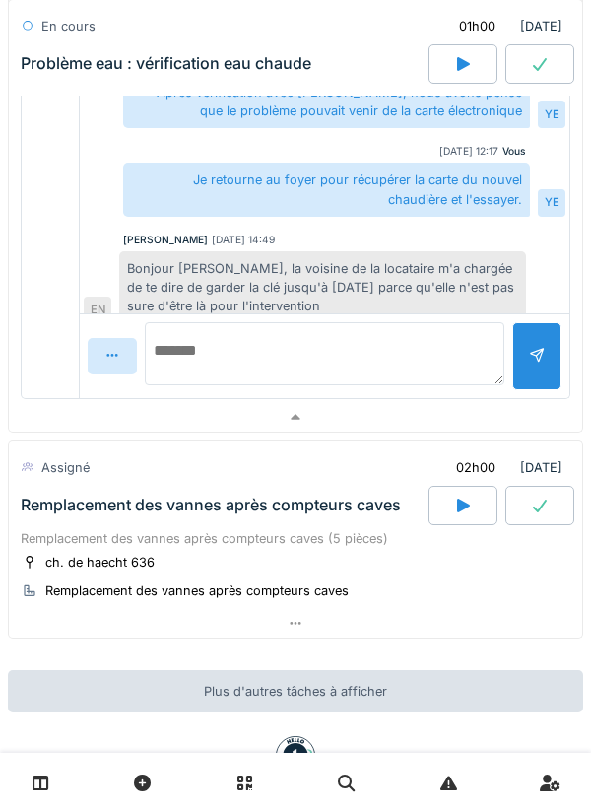
click at [451, 341] on textarea at bounding box center [325, 353] width 360 height 63
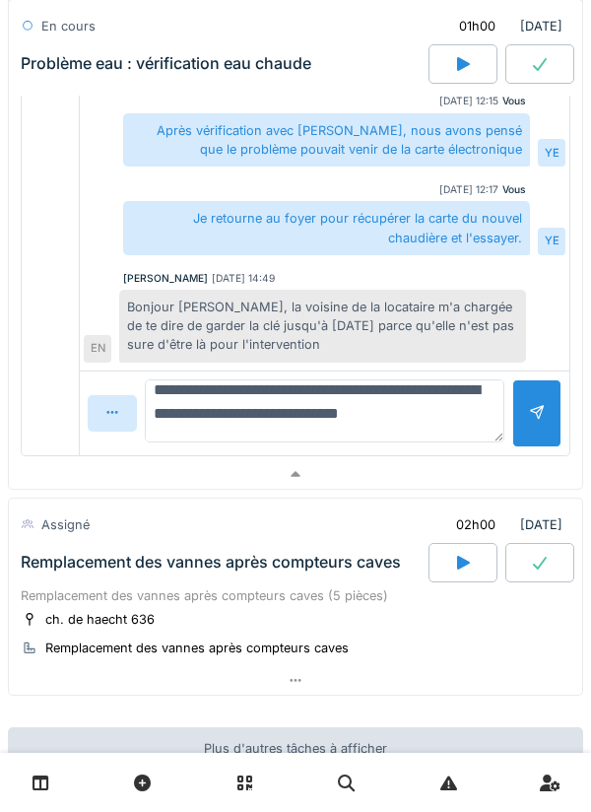
scroll to position [24, 0]
click at [239, 386] on textarea "**********" at bounding box center [325, 411] width 360 height 63
click at [260, 400] on textarea "**********" at bounding box center [325, 411] width 360 height 63
click at [263, 393] on textarea "**********" at bounding box center [325, 411] width 360 height 63
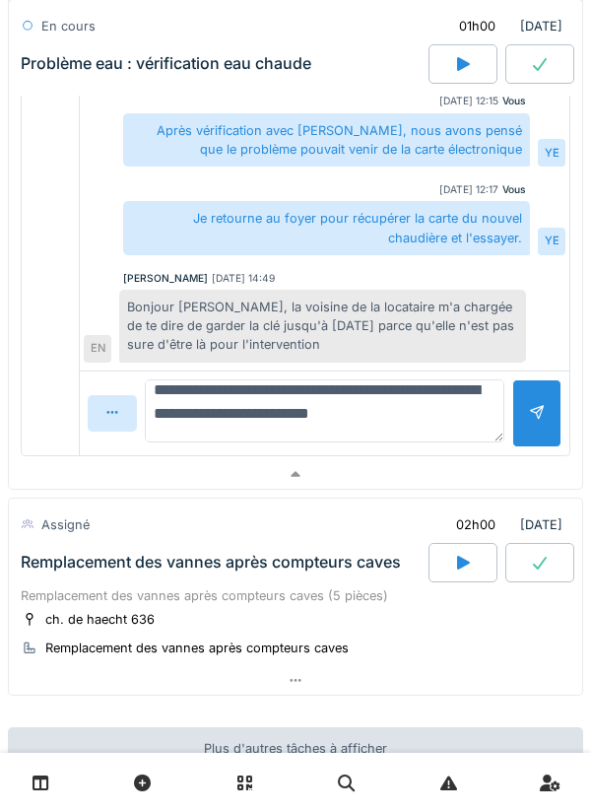
click at [450, 383] on textarea "**********" at bounding box center [325, 411] width 360 height 63
click at [456, 381] on textarea "**********" at bounding box center [325, 411] width 360 height 63
click at [482, 401] on textarea "**********" at bounding box center [325, 411] width 360 height 63
type textarea "**********"
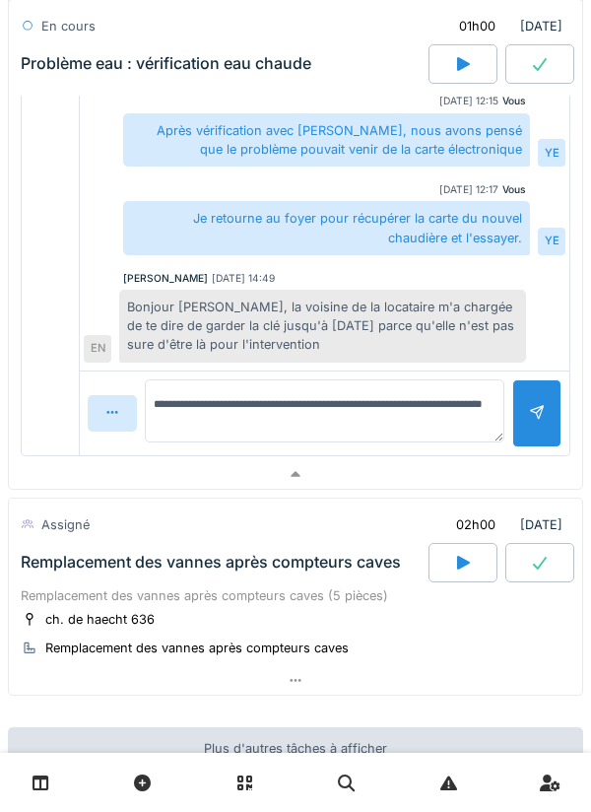
click at [528, 386] on div at bounding box center [537, 414] width 49 height 68
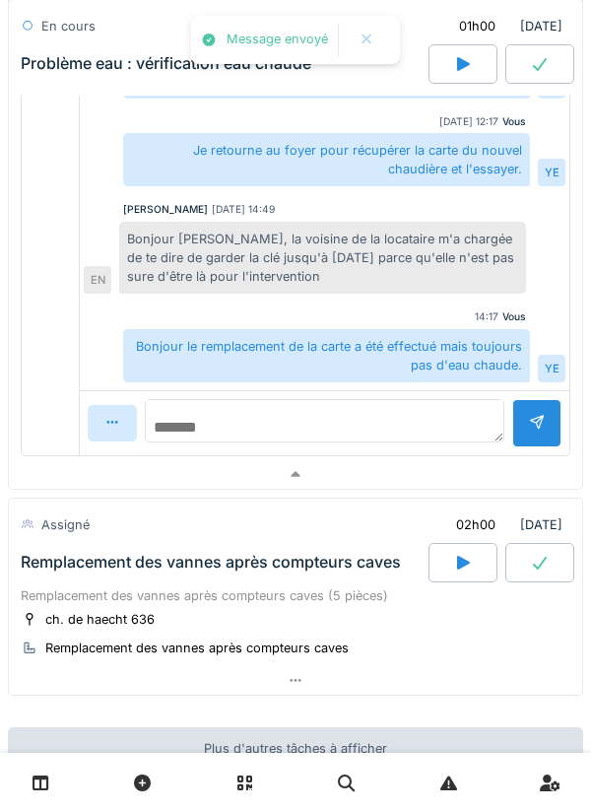
click at [448, 408] on textarea at bounding box center [325, 420] width 360 height 43
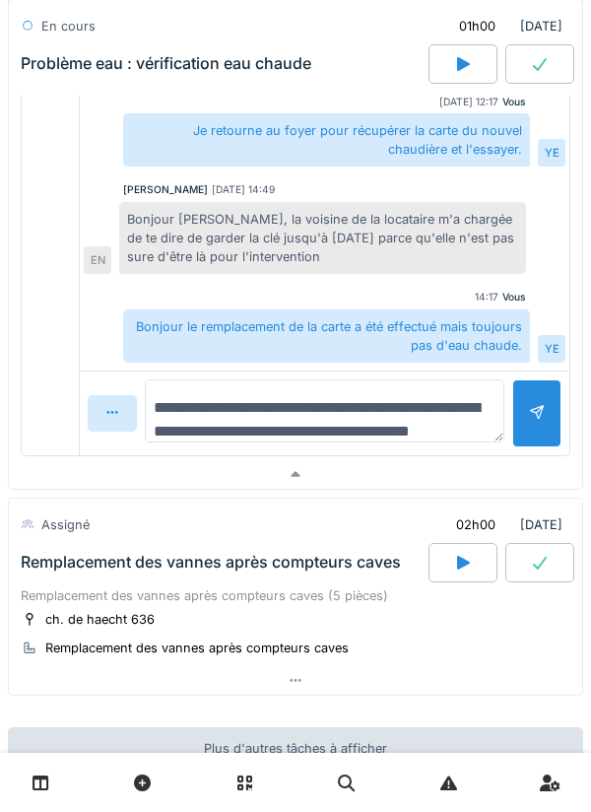
scroll to position [24, 0]
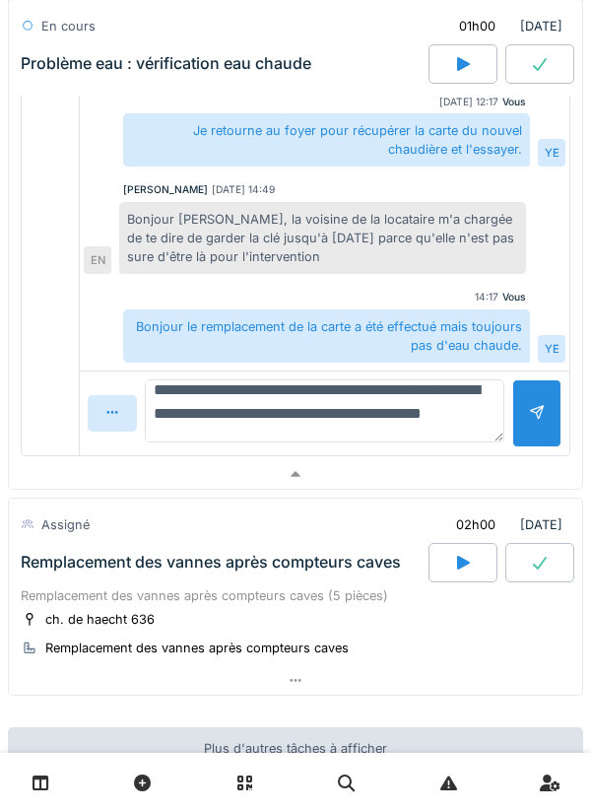
type textarea "**********"
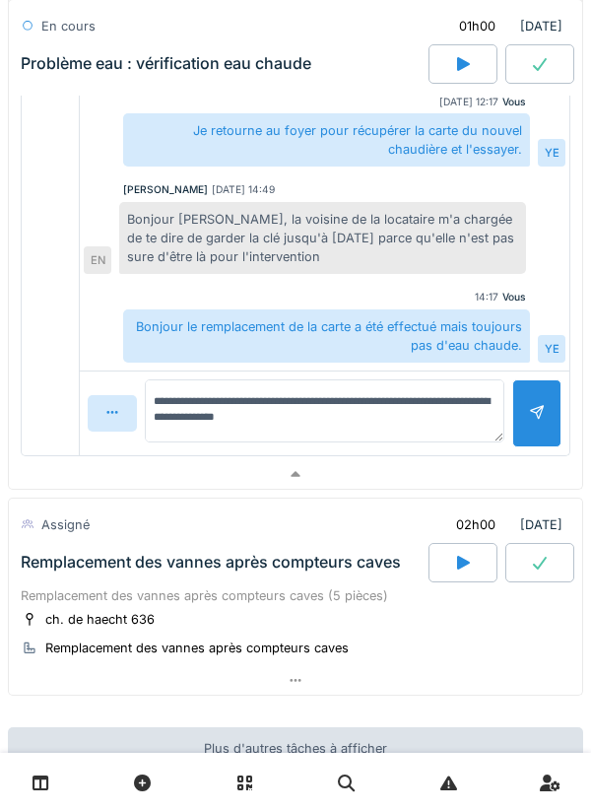
click at [537, 404] on div at bounding box center [537, 413] width 16 height 19
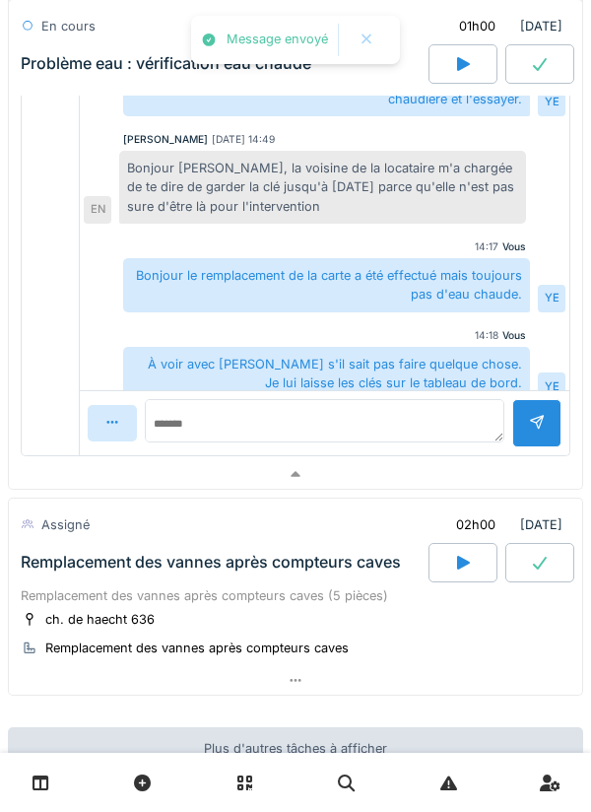
scroll to position [434, 0]
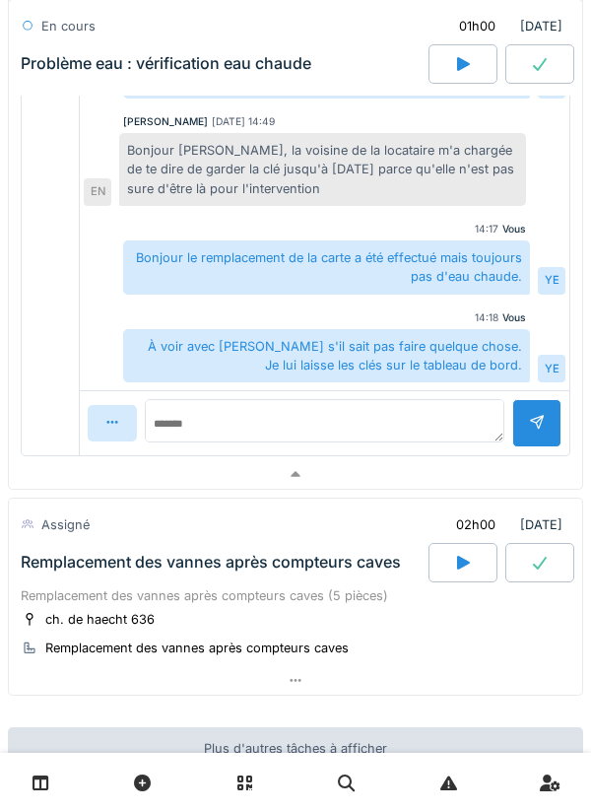
click at [517, 460] on div at bounding box center [296, 474] width 574 height 29
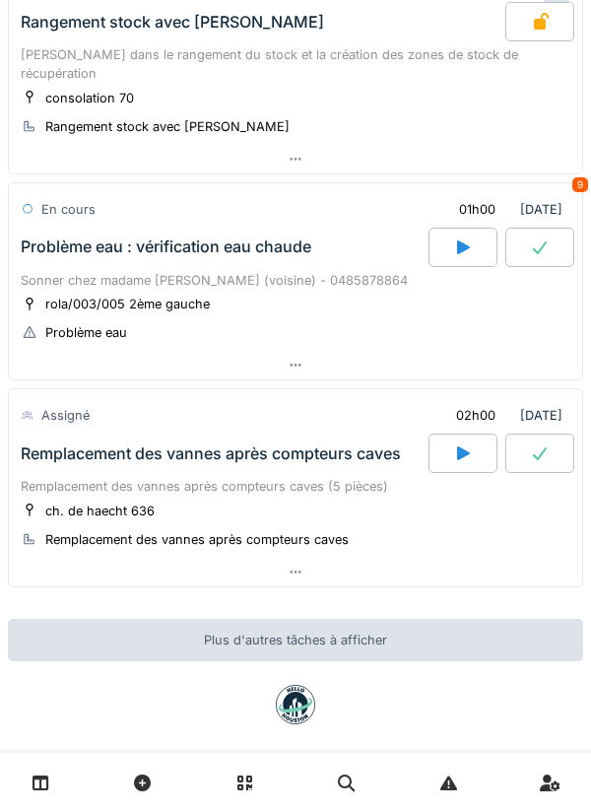
click at [475, 558] on div at bounding box center [296, 572] width 574 height 29
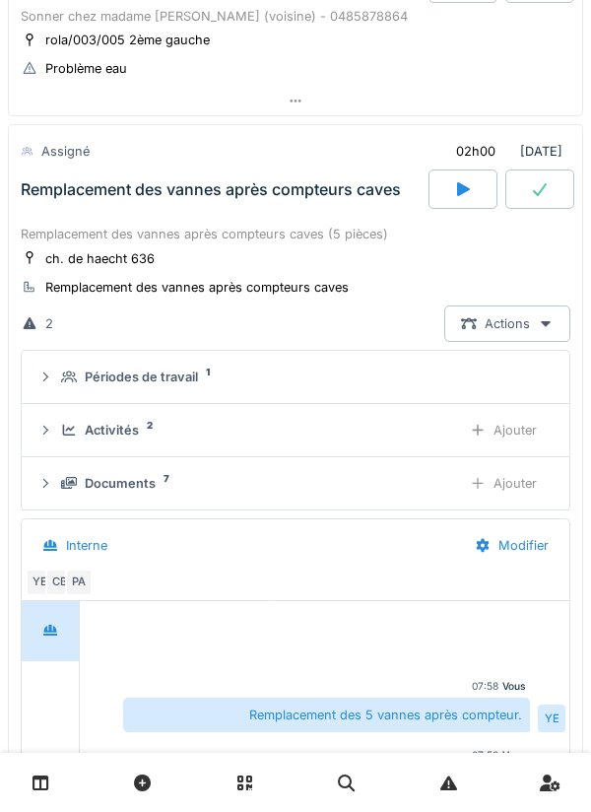
scroll to position [474, 0]
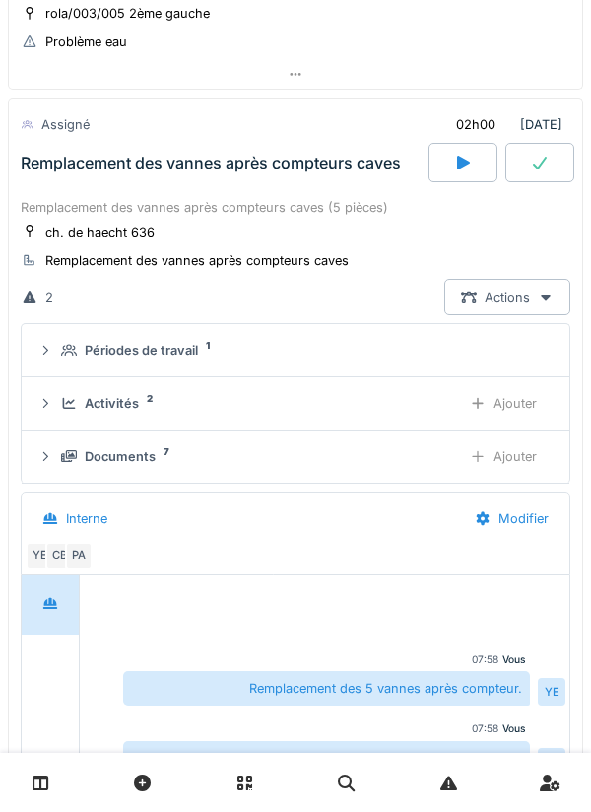
click at [431, 394] on div "Activités 2" at bounding box center [253, 403] width 384 height 19
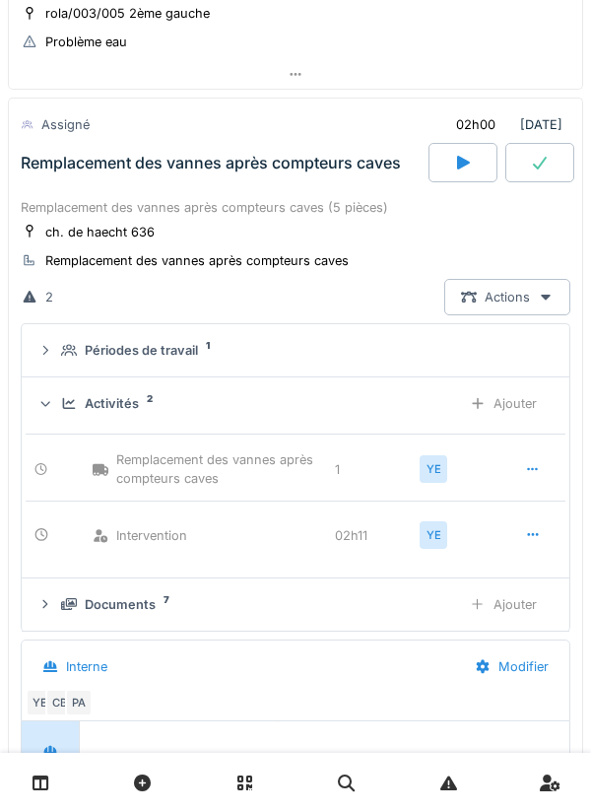
click at [436, 394] on div "Activités 2" at bounding box center [253, 403] width 384 height 19
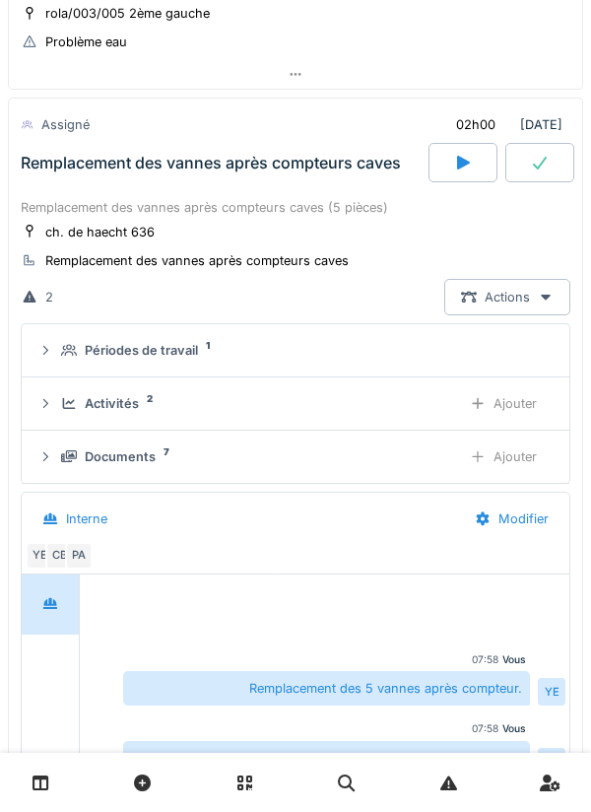
click at [518, 385] on div "Ajouter" at bounding box center [503, 403] width 101 height 36
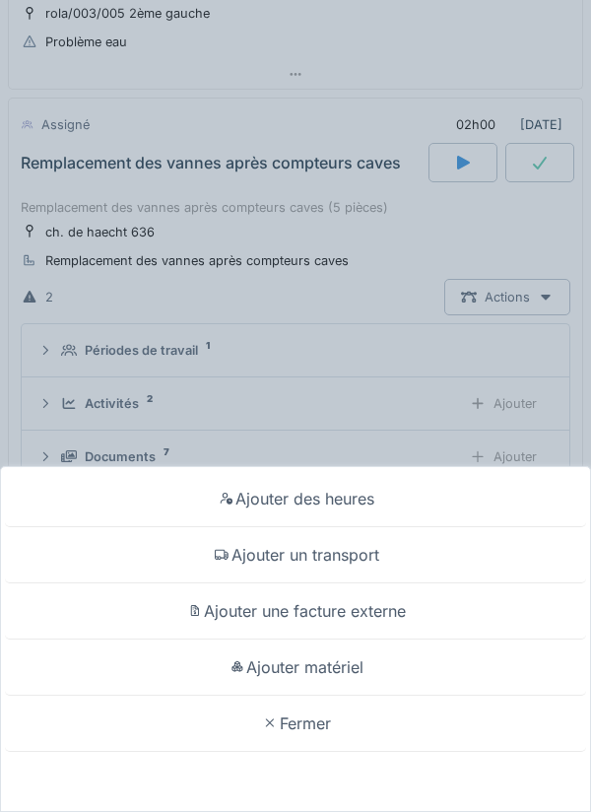
click at [439, 504] on div "Ajouter des heures" at bounding box center [296, 499] width 582 height 56
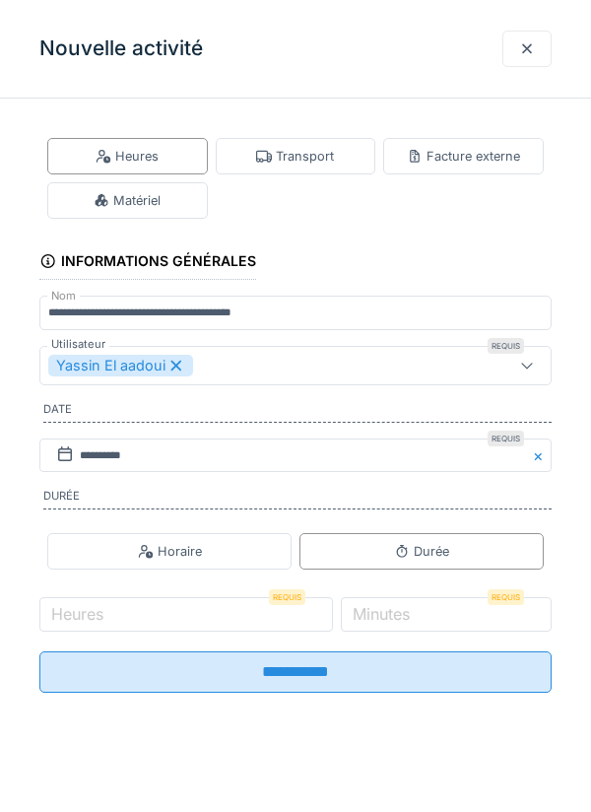
click at [531, 59] on div at bounding box center [527, 49] width 49 height 36
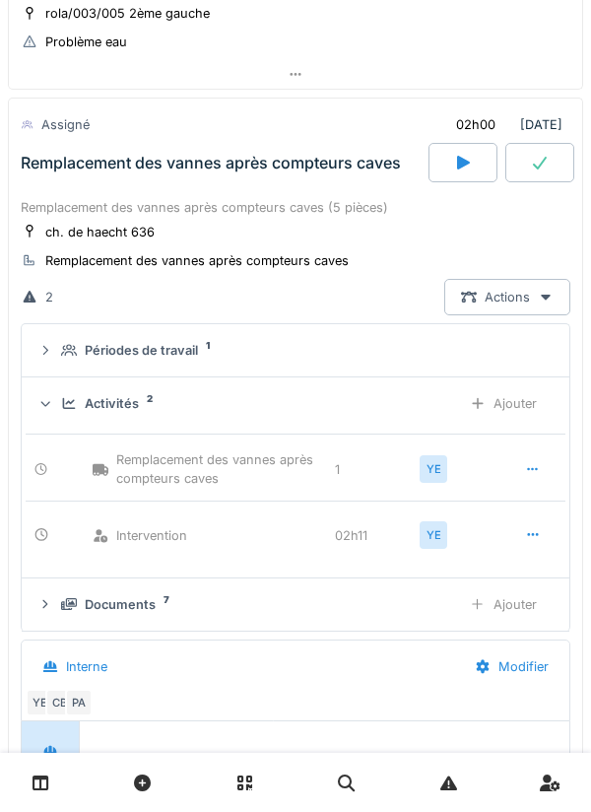
click at [517, 385] on div "Ajouter" at bounding box center [503, 403] width 101 height 36
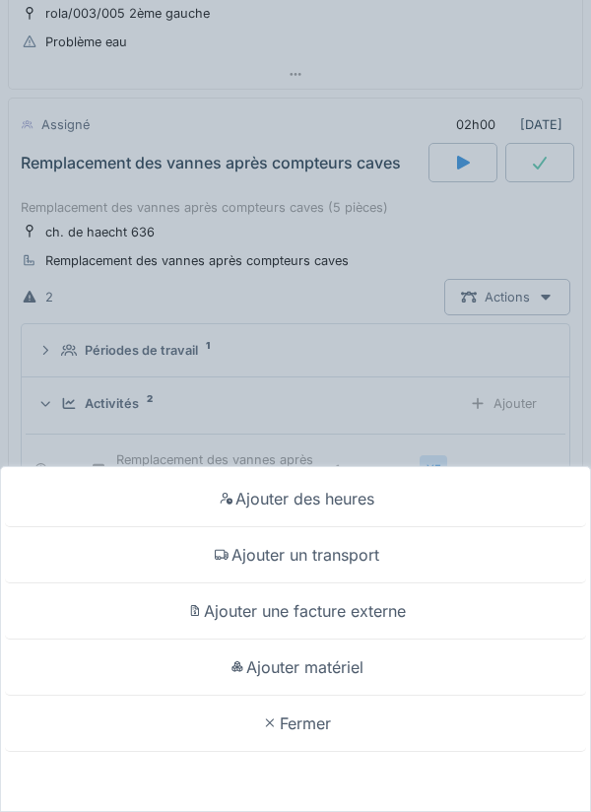
click at [469, 669] on div "Ajouter matériel" at bounding box center [296, 668] width 582 height 56
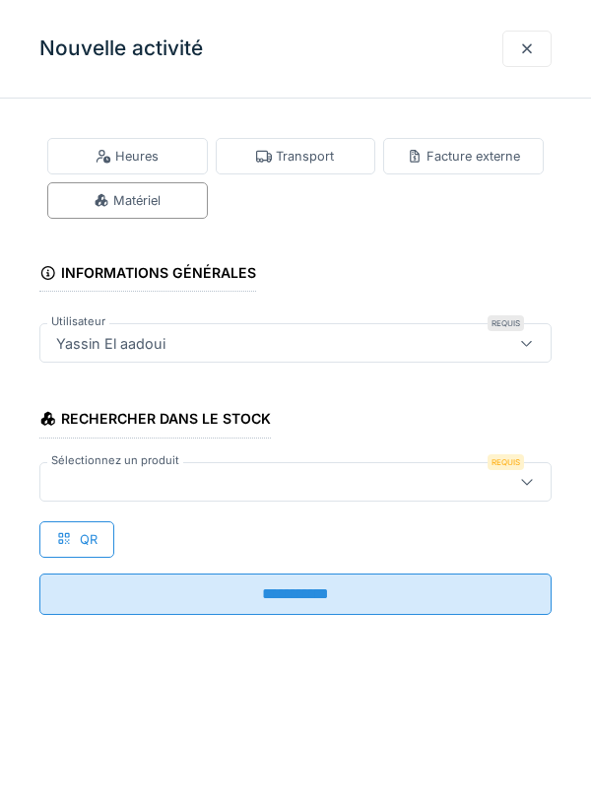
click at [429, 474] on div at bounding box center [263, 482] width 430 height 22
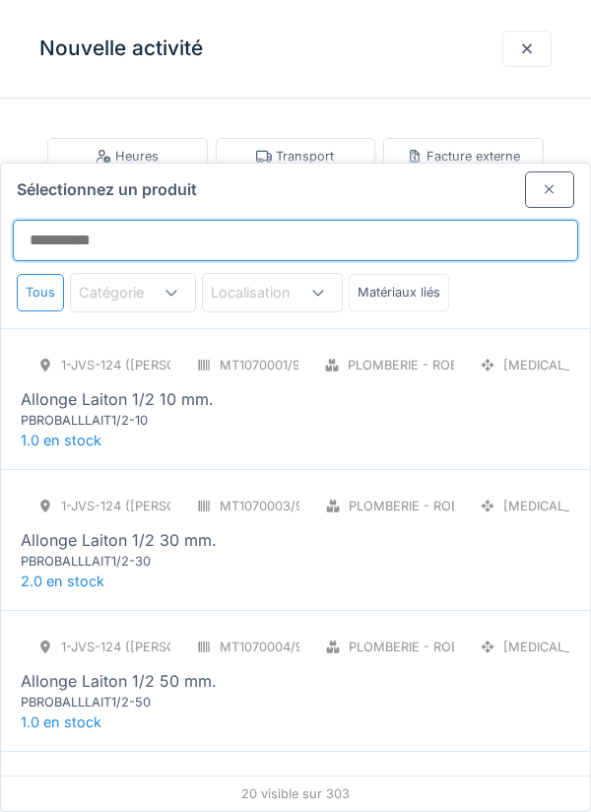
click at [434, 220] on input "Sélectionnez un produit" at bounding box center [296, 240] width 566 height 41
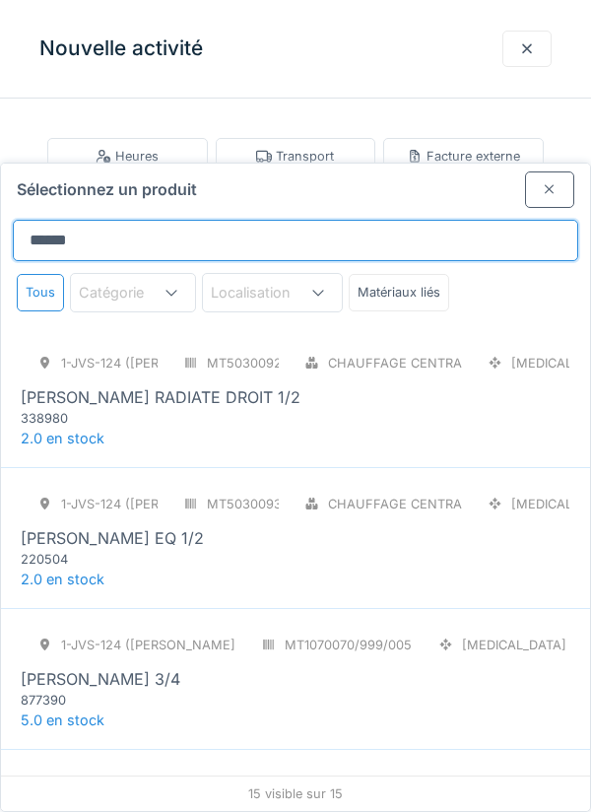
scroll to position [1591, 0]
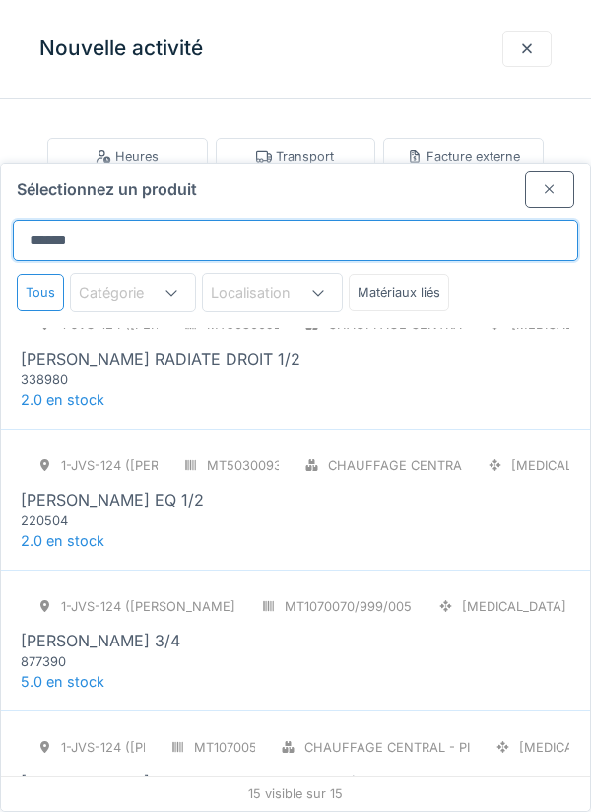
type input "*****"
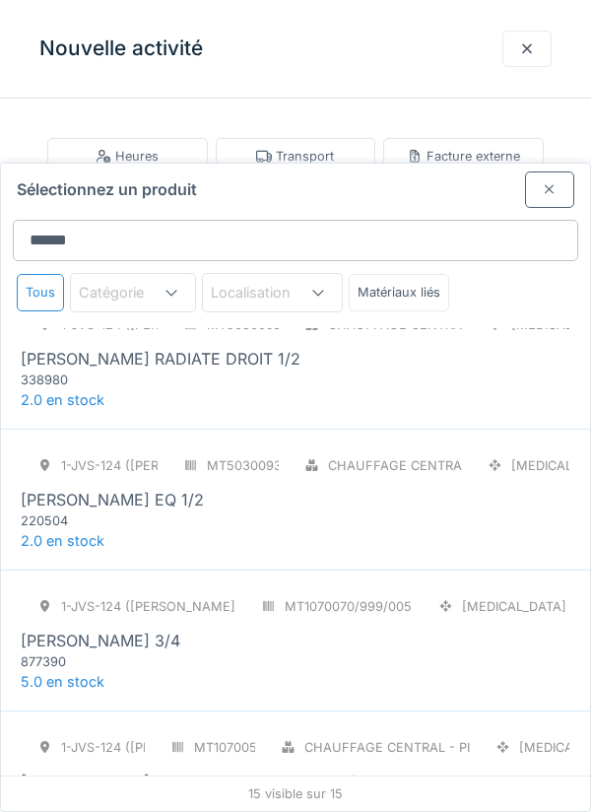
click at [487, 164] on div "Sélectionnez un produit" at bounding box center [295, 186] width 589 height 44
click at [570, 172] on div at bounding box center [549, 190] width 49 height 36
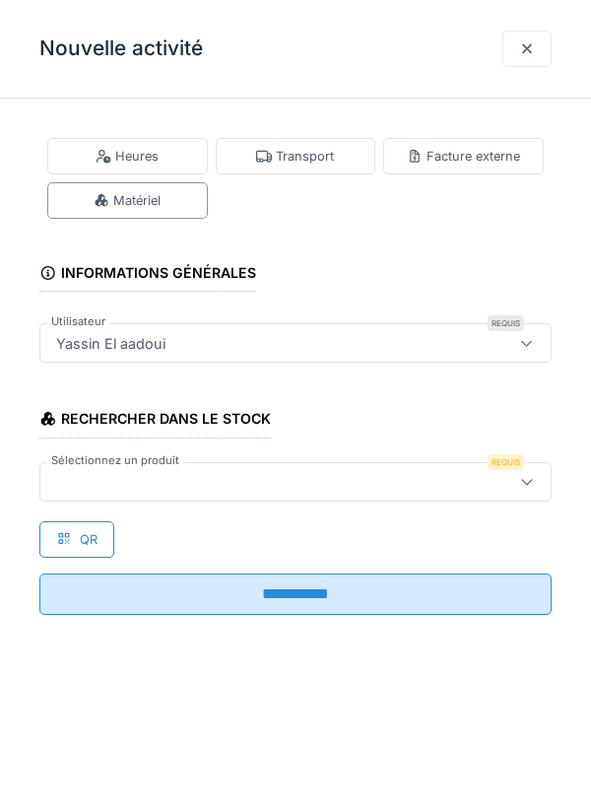
click at [523, 58] on div at bounding box center [527, 48] width 16 height 19
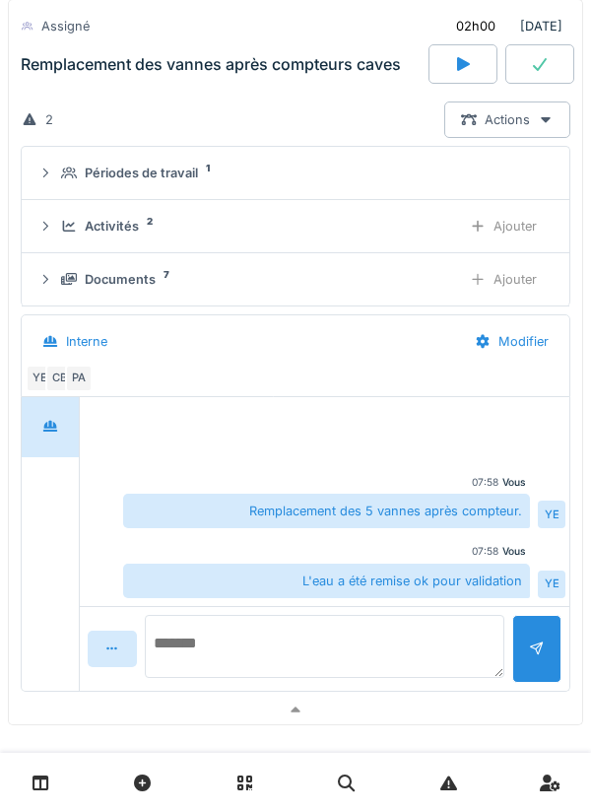
click at [434, 622] on textarea at bounding box center [325, 646] width 360 height 63
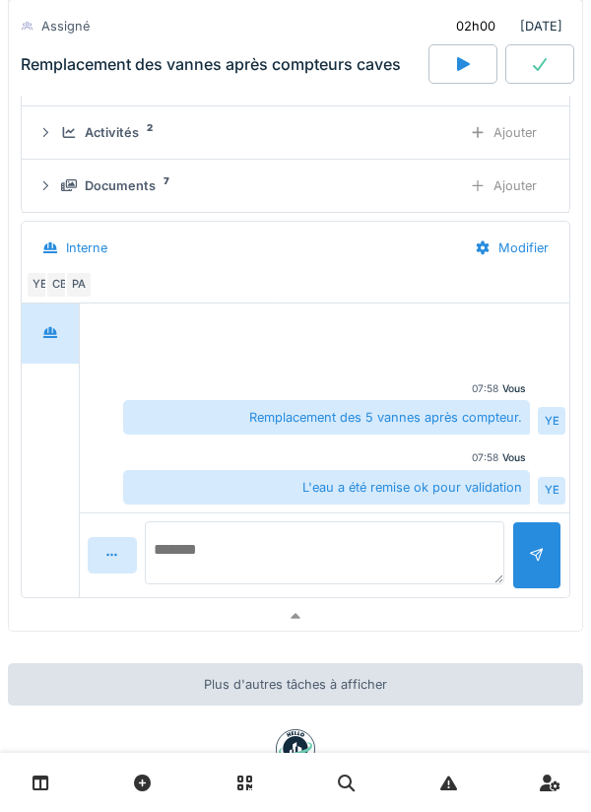
scroll to position [790, 0]
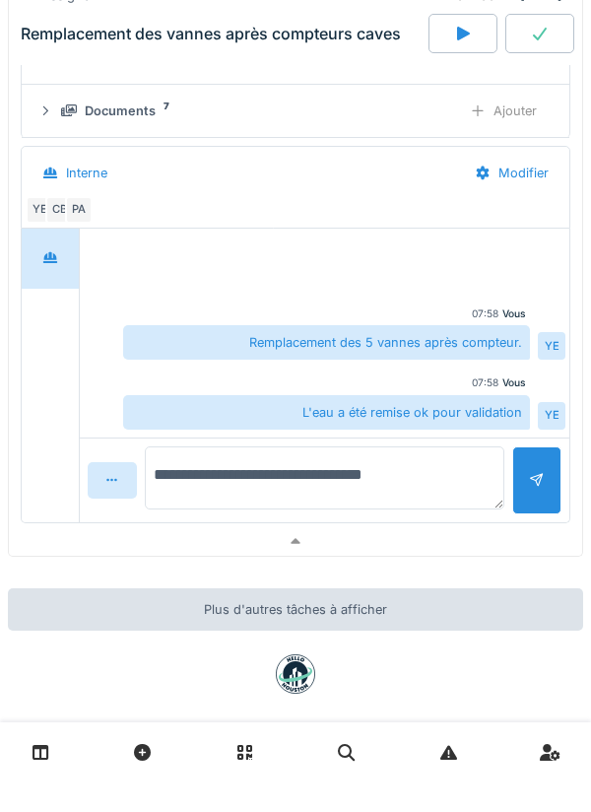
type textarea "**********"
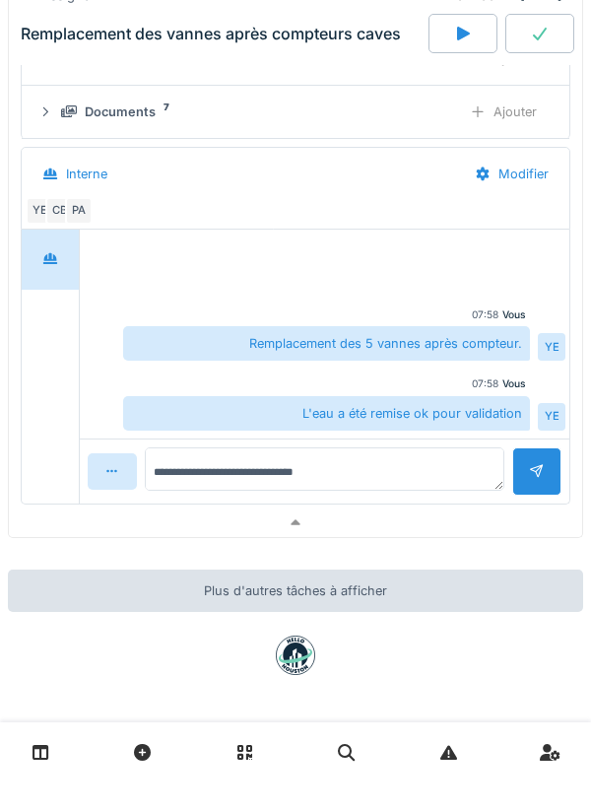
click at [530, 493] on div at bounding box center [537, 502] width 16 height 19
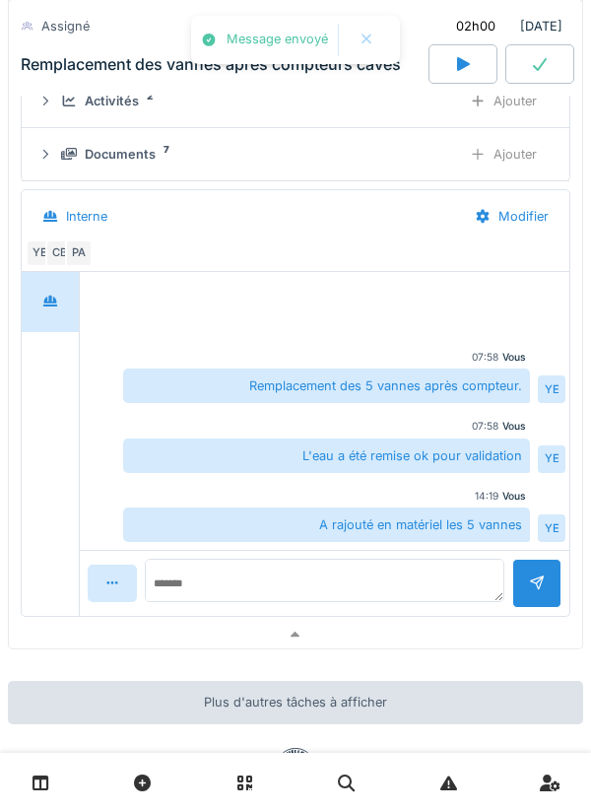
click at [478, 621] on div at bounding box center [296, 635] width 574 height 29
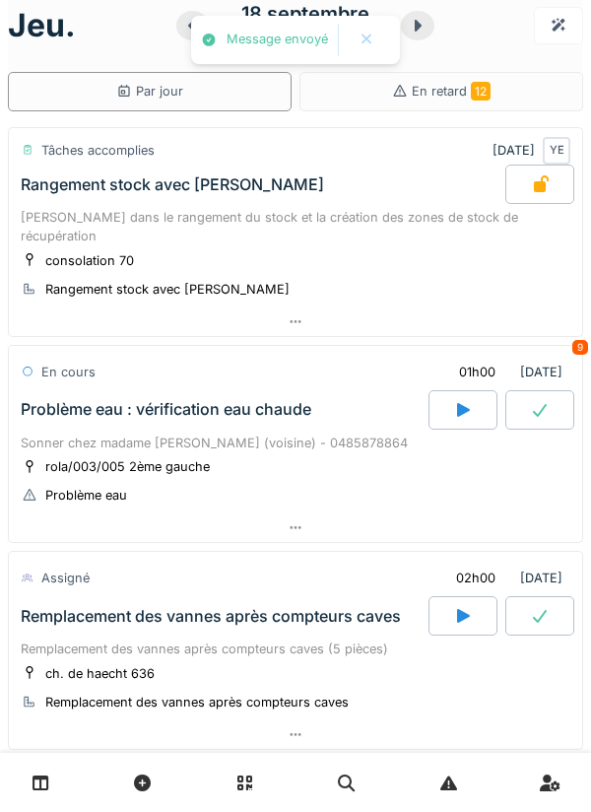
scroll to position [0, 0]
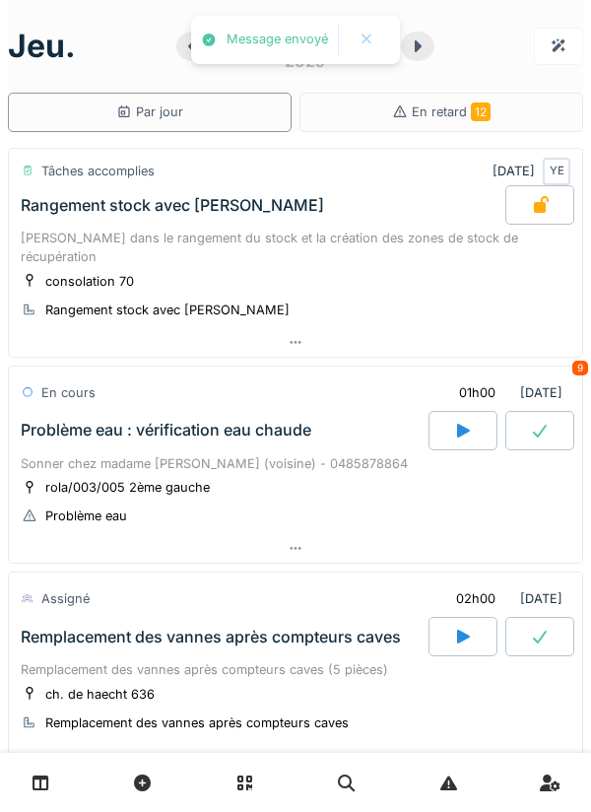
click at [415, 53] on icon at bounding box center [418, 46] width 20 height 16
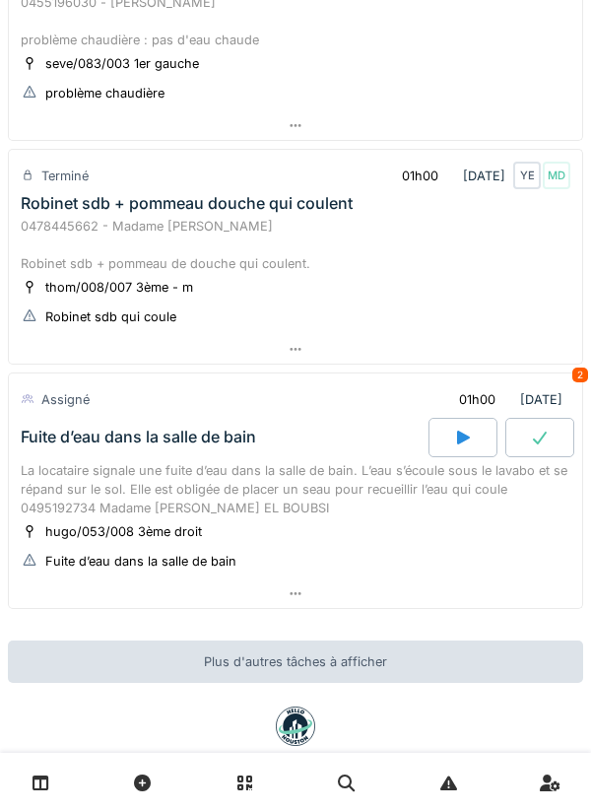
scroll to position [1153, 0]
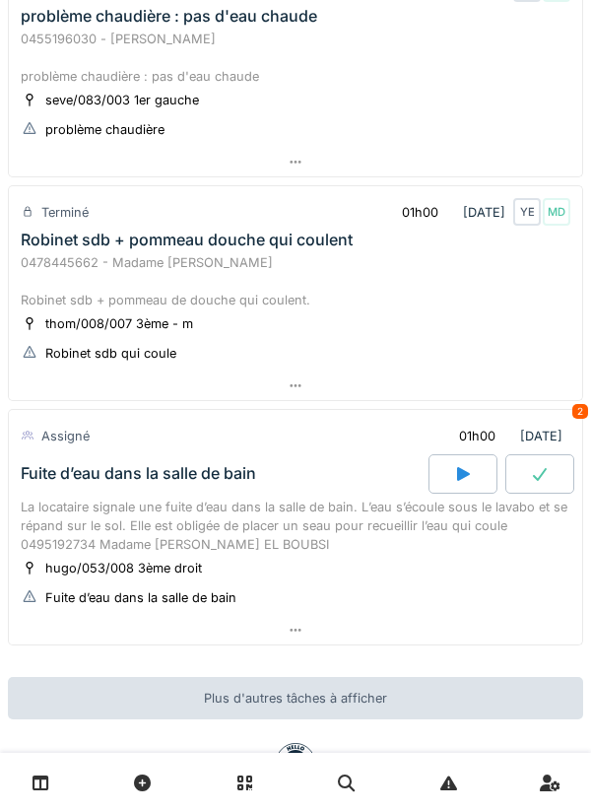
click at [471, 485] on div at bounding box center [463, 473] width 69 height 39
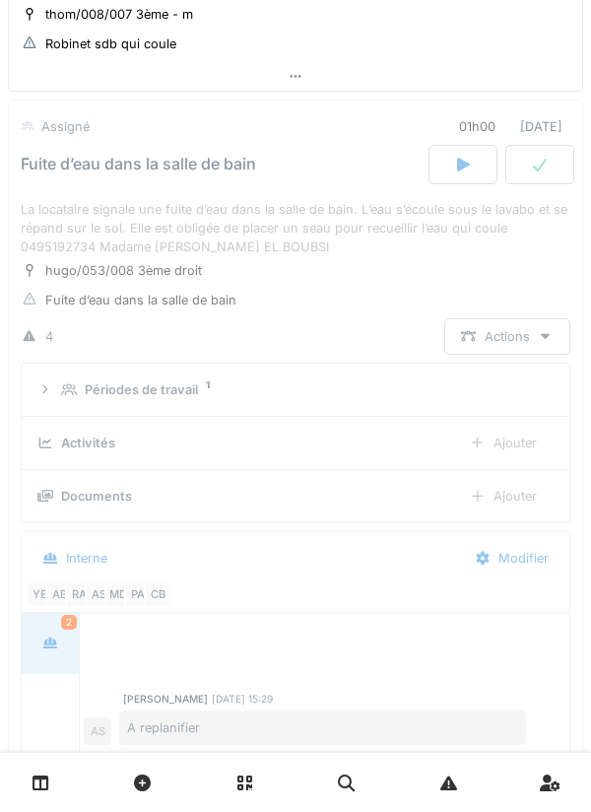
scroll to position [1484, 0]
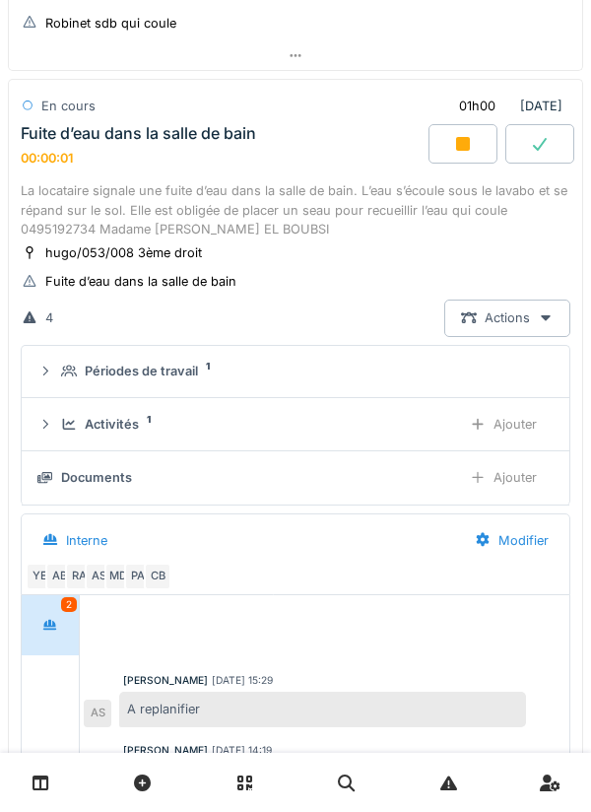
click at [356, 385] on summary "Périodes de travail 1" at bounding box center [296, 372] width 532 height 36
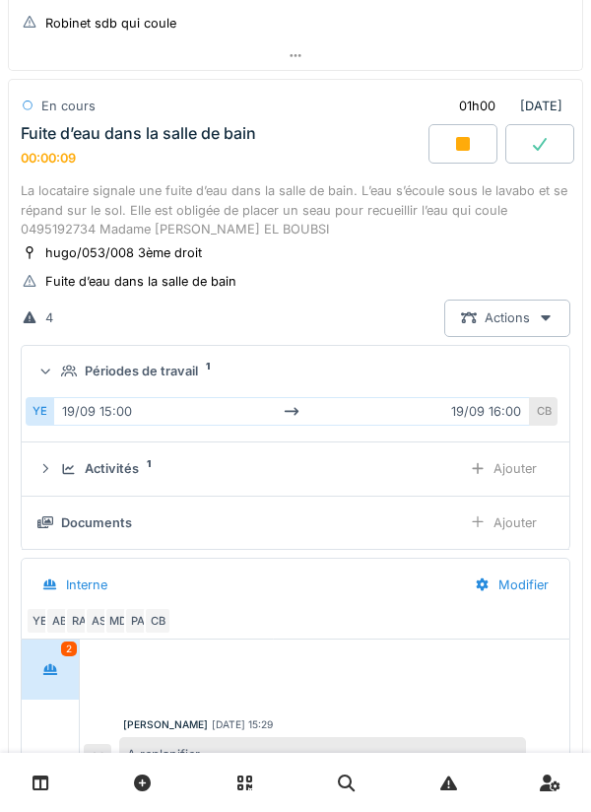
click at [430, 471] on div "Activités 1" at bounding box center [253, 468] width 384 height 19
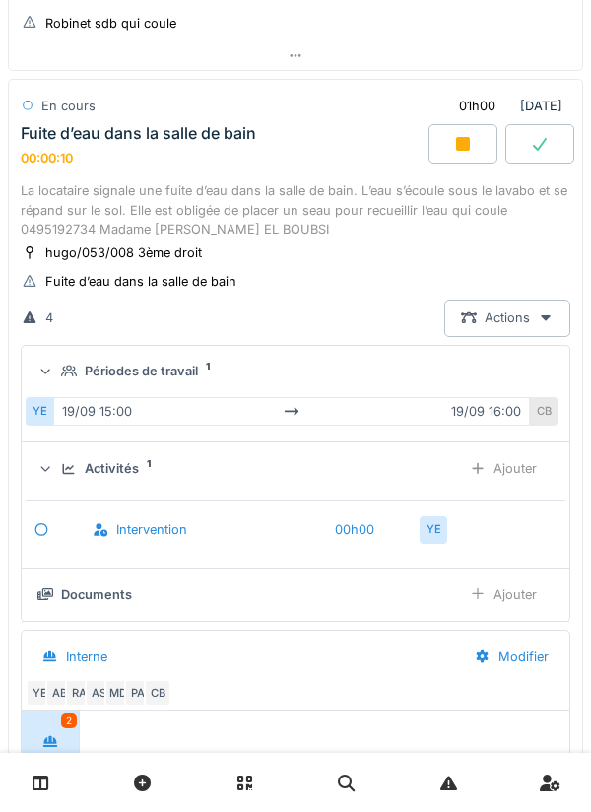
click at [501, 468] on div "Ajouter" at bounding box center [503, 468] width 101 height 36
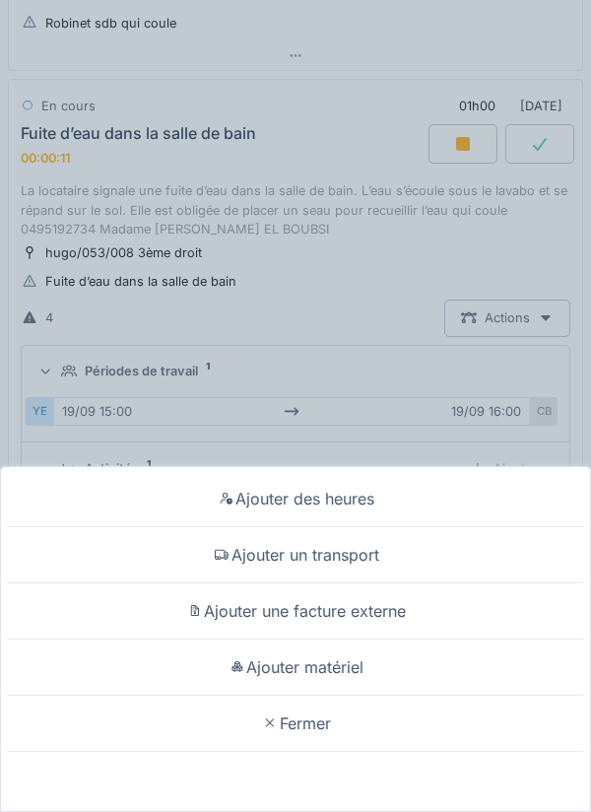
click at [445, 548] on div "Ajouter un transport" at bounding box center [296, 555] width 582 height 56
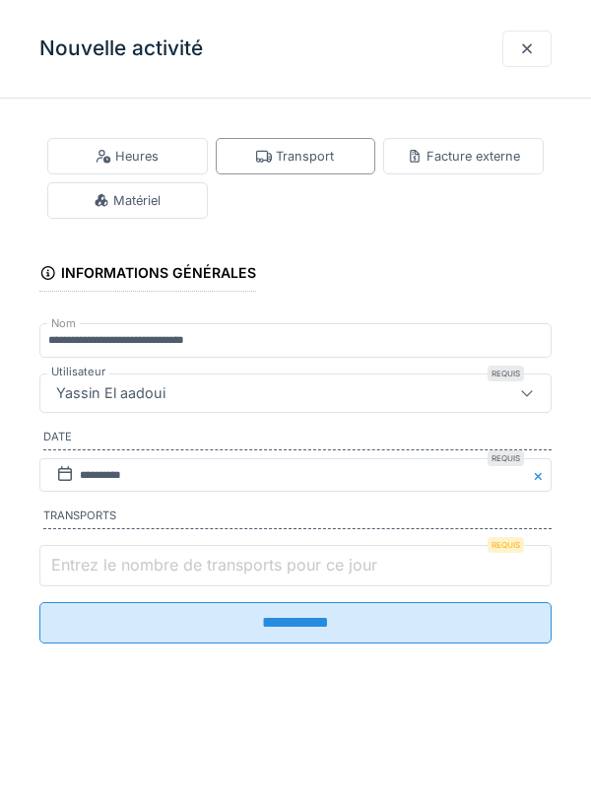
click at [399, 576] on input "Entrez le nombre de transports pour ce jour" at bounding box center [295, 565] width 513 height 41
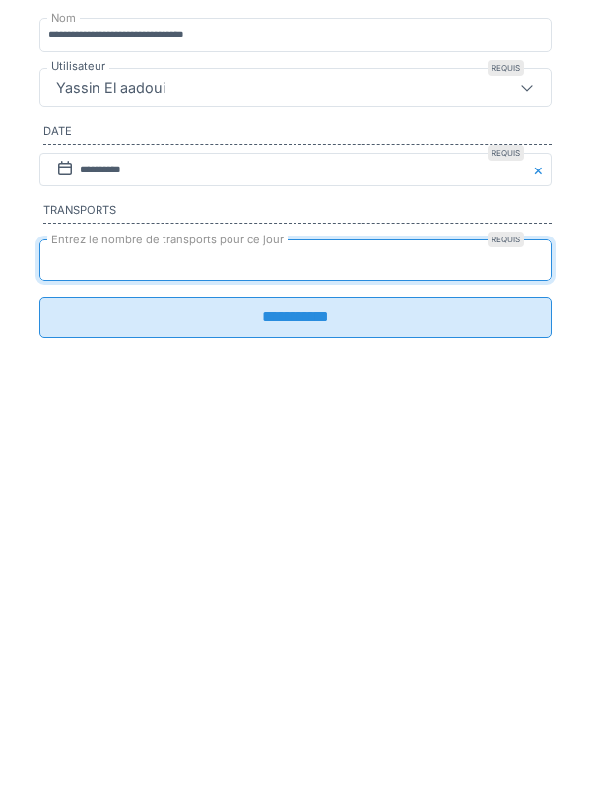
type input "*"
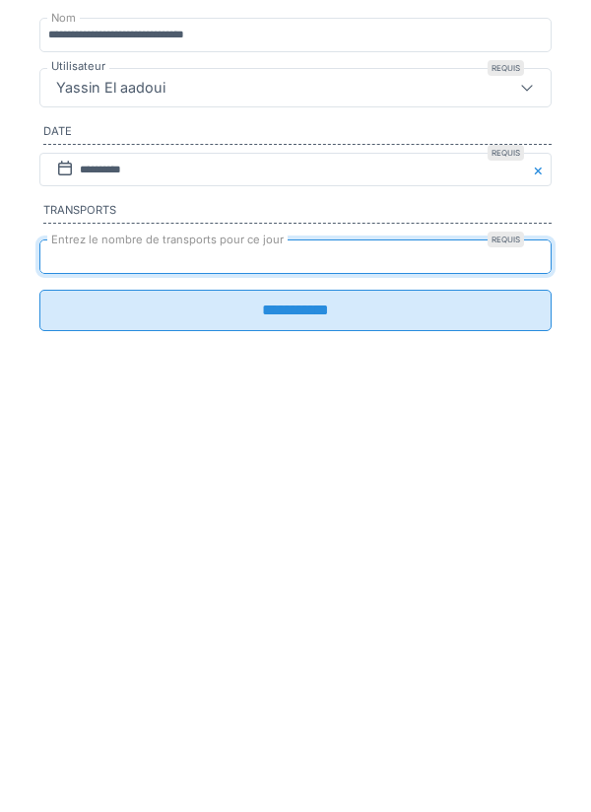
click at [402, 637] on input "**********" at bounding box center [295, 615] width 513 height 41
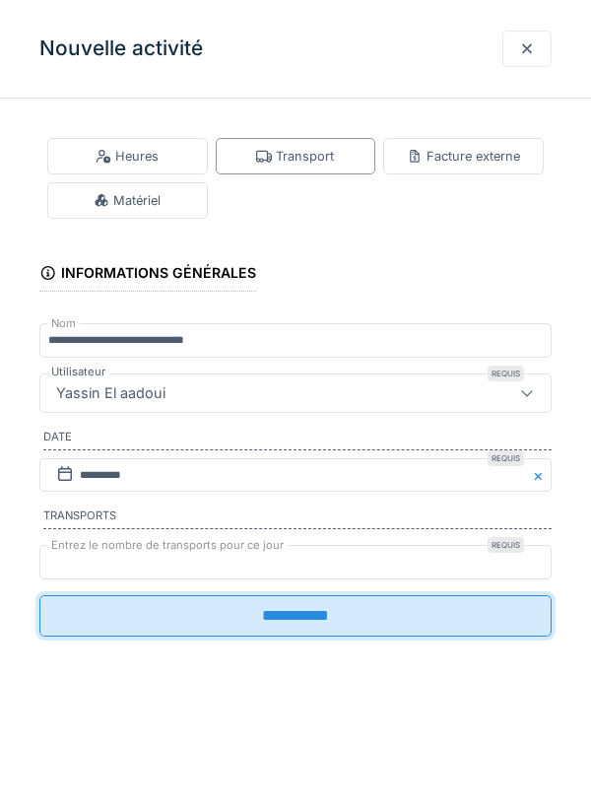
click at [324, 617] on input "**********" at bounding box center [295, 615] width 513 height 41
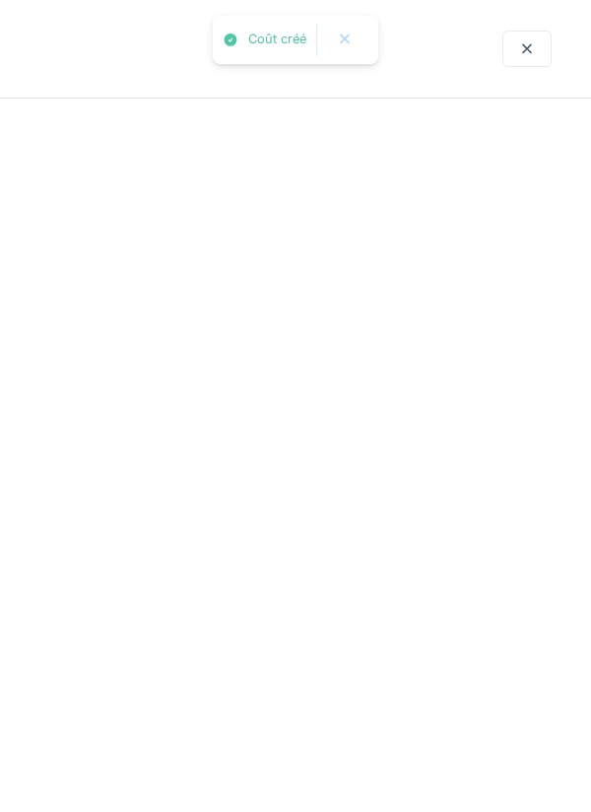
click at [313, 632] on div "YE AB RA AS MD PA CB" at bounding box center [292, 621] width 532 height 28
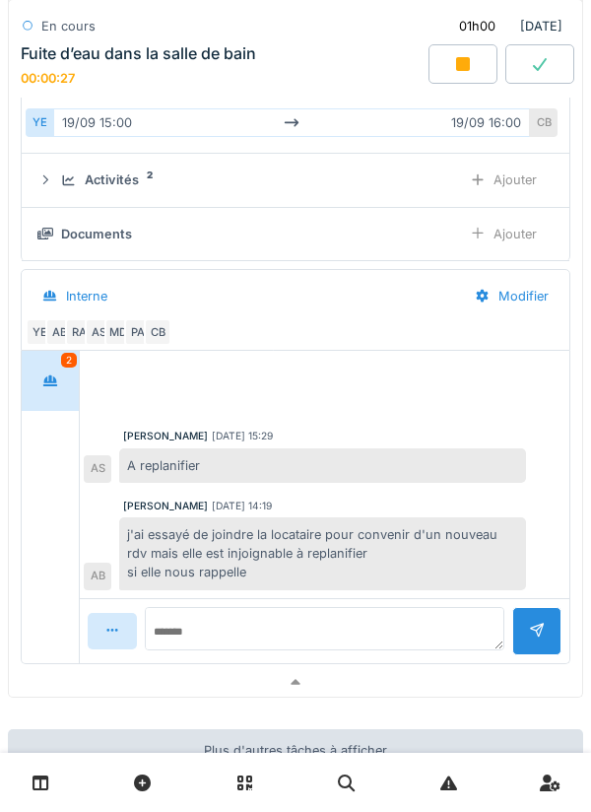
scroll to position [1779, 0]
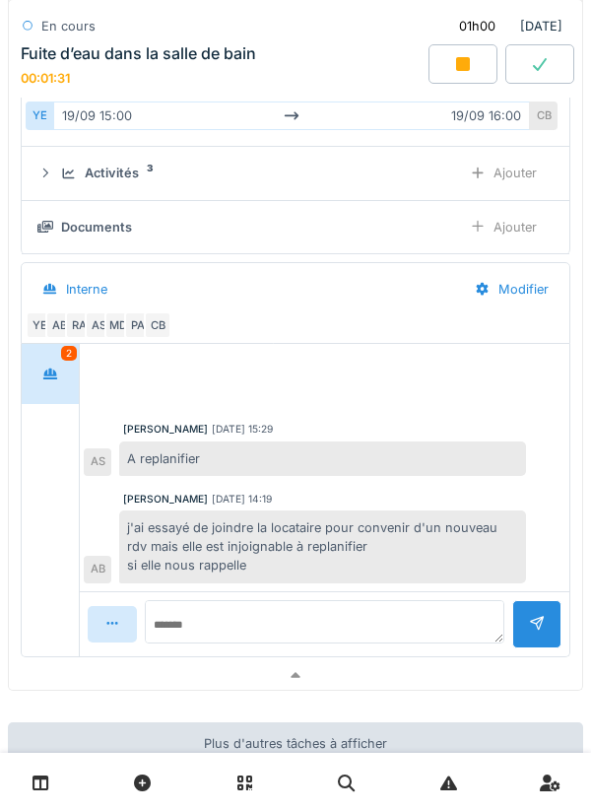
click at [453, 666] on div at bounding box center [296, 675] width 574 height 29
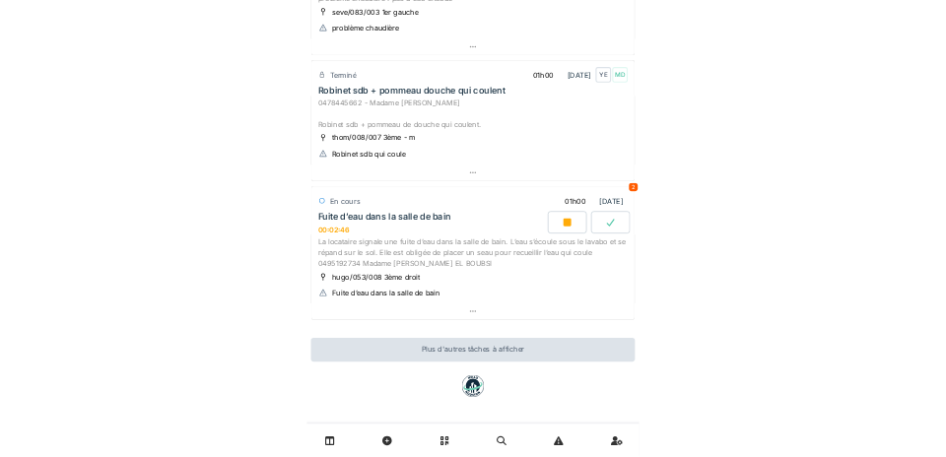
scroll to position [1232, 0]
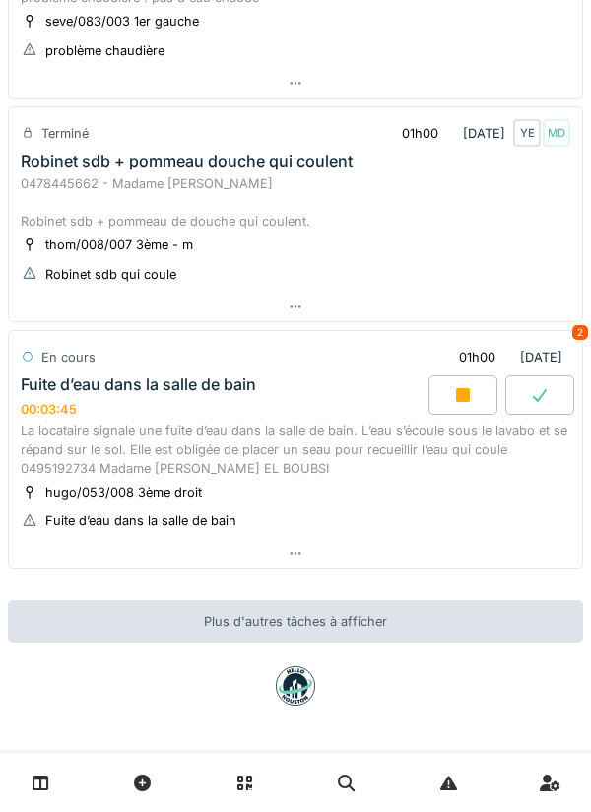
click at [531, 735] on div "[DATE] Par jour En retard 11 Tâches accomplies [DATE] YE 10 Haecht 672.1 REZG-R…" at bounding box center [295, 406] width 591 height 812
click at [517, 549] on div at bounding box center [296, 553] width 574 height 29
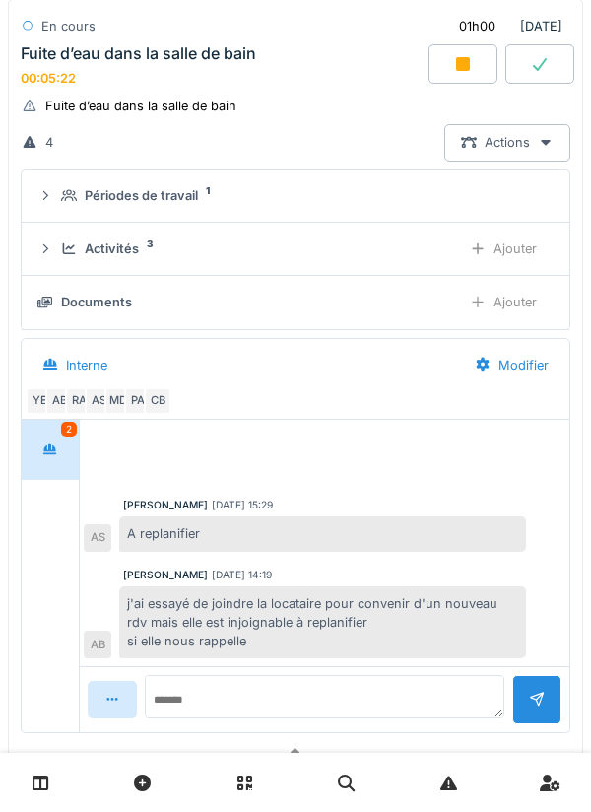
scroll to position [1661, 0]
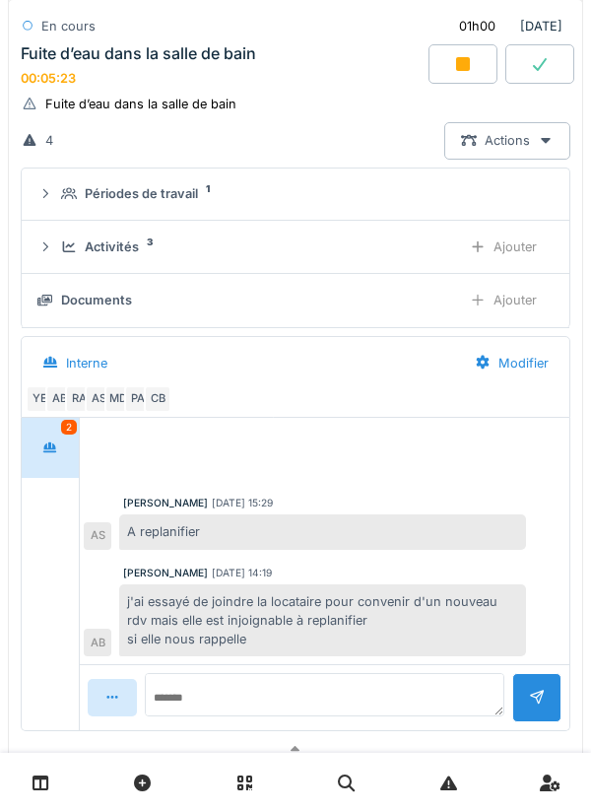
click at [457, 259] on div "Ajouter" at bounding box center [503, 247] width 101 height 36
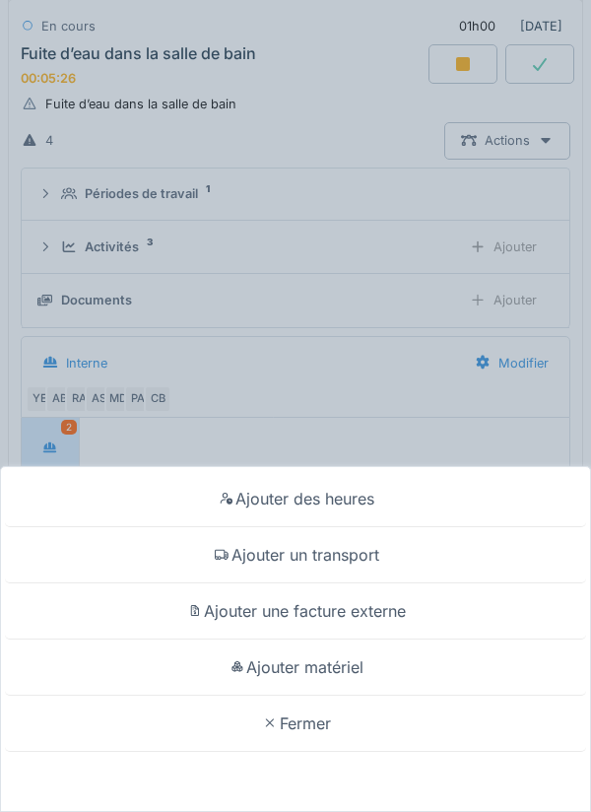
click at [471, 395] on div "Ajouter des heures Ajouter un transport Ajouter une facture externe Ajouter mat…" at bounding box center [295, 406] width 591 height 812
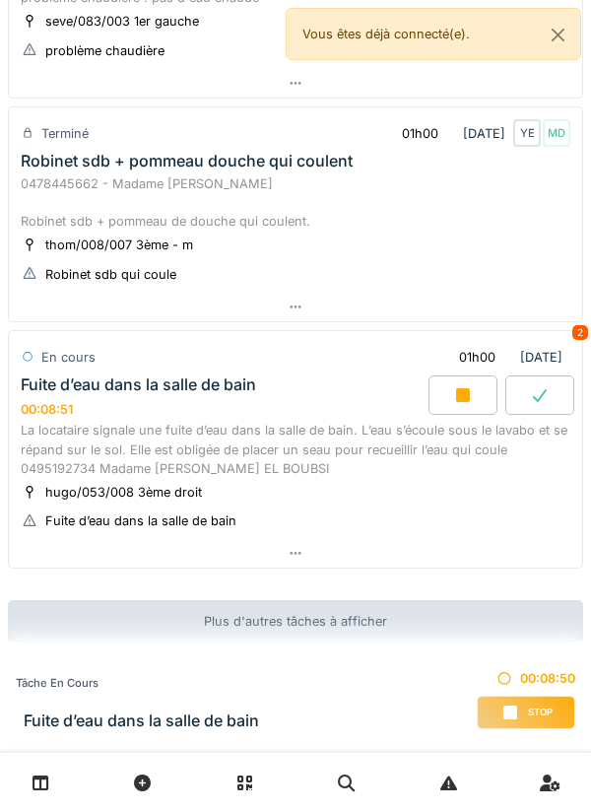
scroll to position [1232, 0]
click at [480, 567] on div at bounding box center [296, 553] width 574 height 29
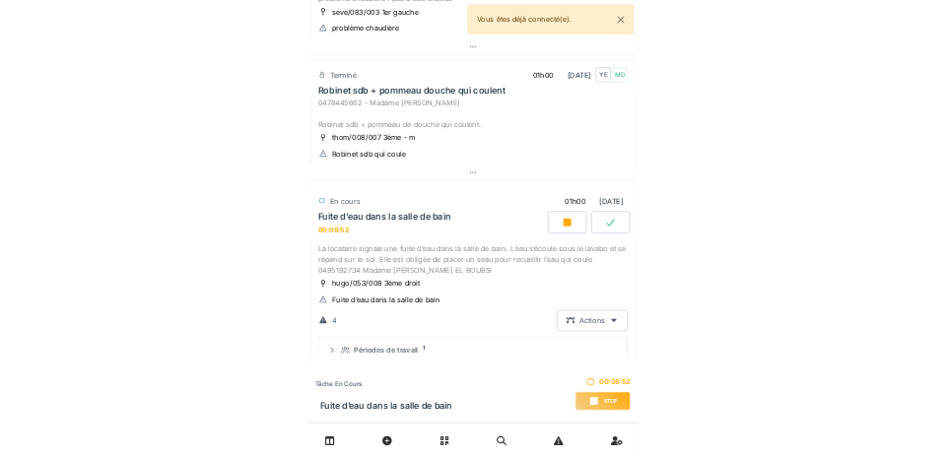
scroll to position [1484, 0]
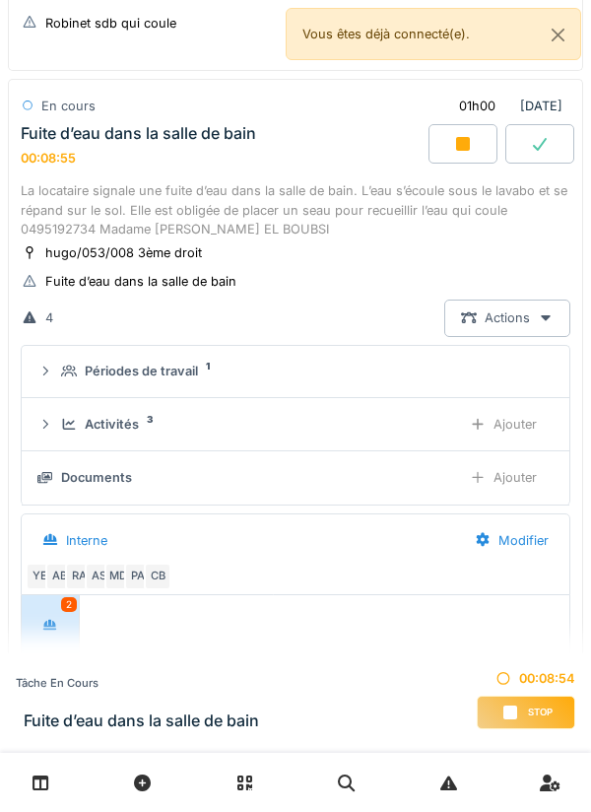
click at [502, 483] on div "Ajouter" at bounding box center [503, 477] width 101 height 36
click at [362, 417] on div "Activités 3" at bounding box center [253, 424] width 384 height 19
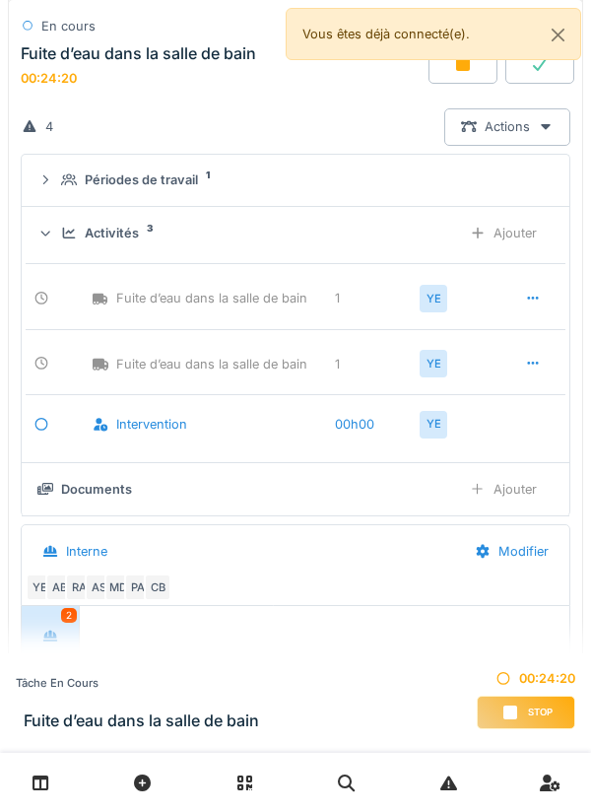
scroll to position [1638, 0]
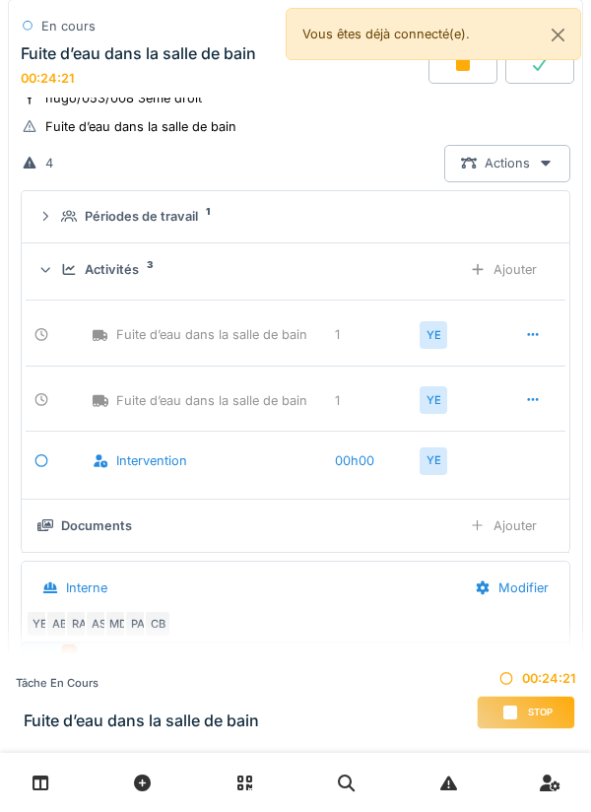
click at [415, 308] on div "Fuite d’eau dans la salle de bain 1 YE" at bounding box center [296, 328] width 540 height 57
click at [410, 279] on div "Activités 3" at bounding box center [253, 269] width 384 height 19
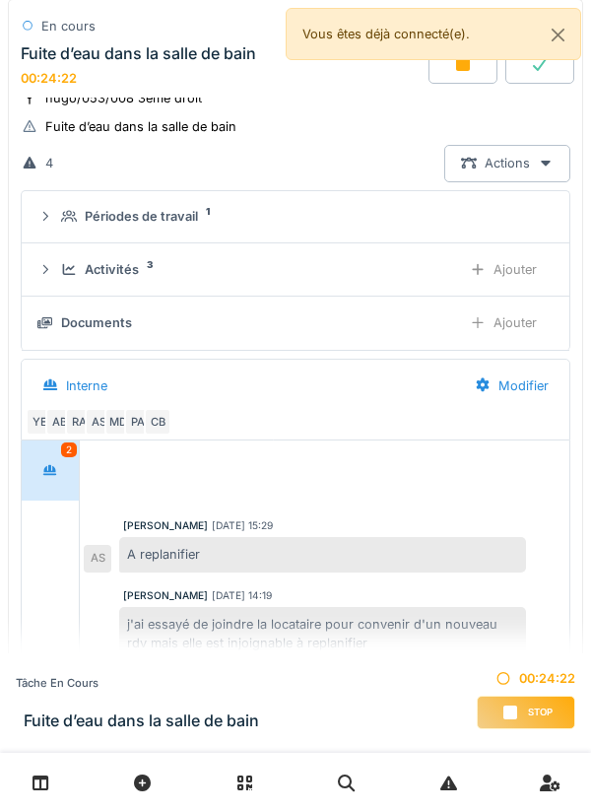
click at [517, 312] on div "Ajouter" at bounding box center [503, 323] width 101 height 36
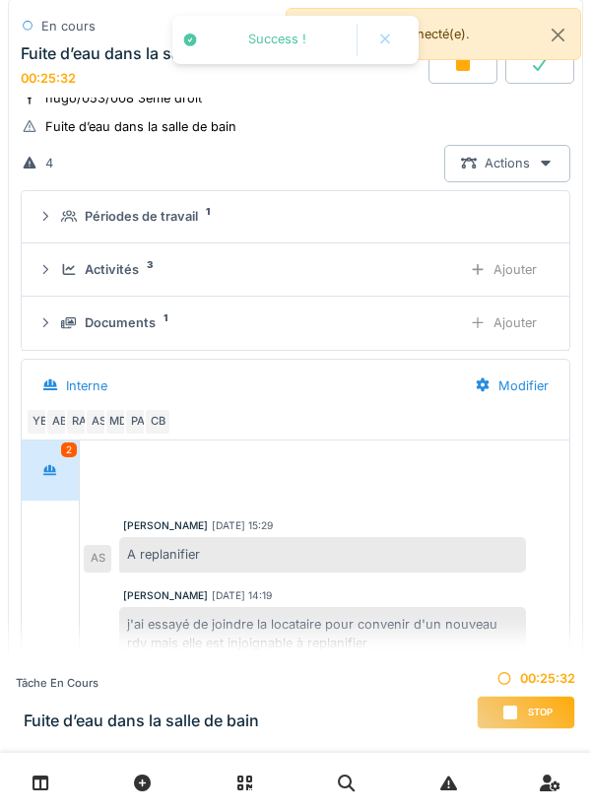
click at [521, 332] on div "Ajouter" at bounding box center [503, 323] width 101 height 36
click at [525, 327] on div "Ajouter" at bounding box center [503, 323] width 101 height 36
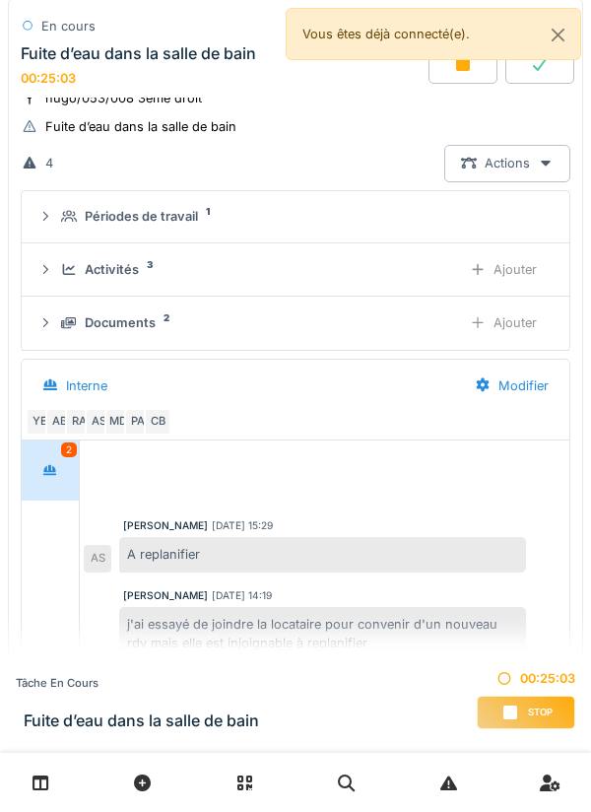
click at [361, 324] on div "Documents 2" at bounding box center [253, 322] width 384 height 19
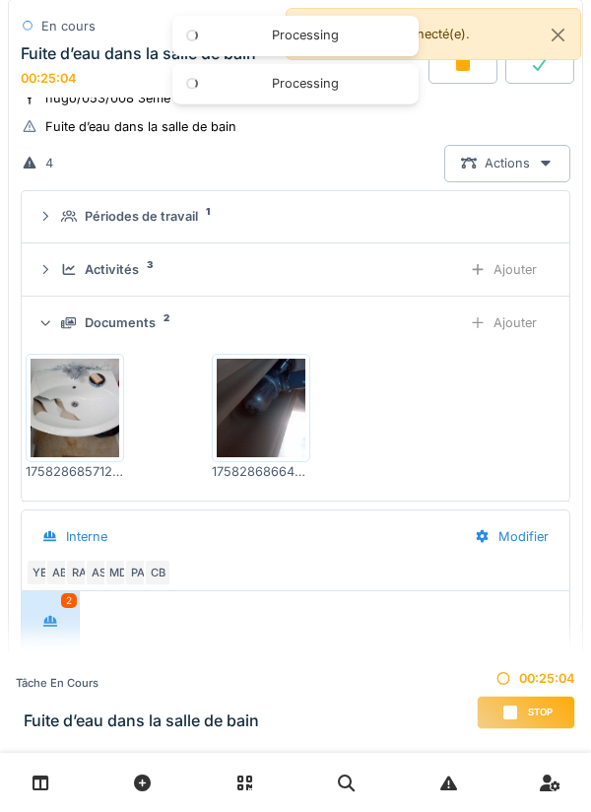
click at [332, 324] on div "Documents 2" at bounding box center [253, 322] width 384 height 19
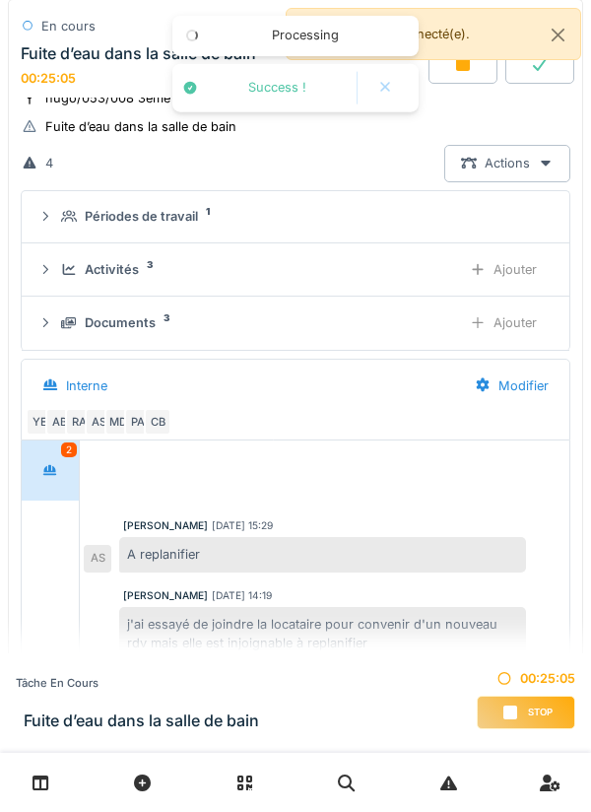
click at [357, 322] on div "Documents 3" at bounding box center [253, 322] width 384 height 19
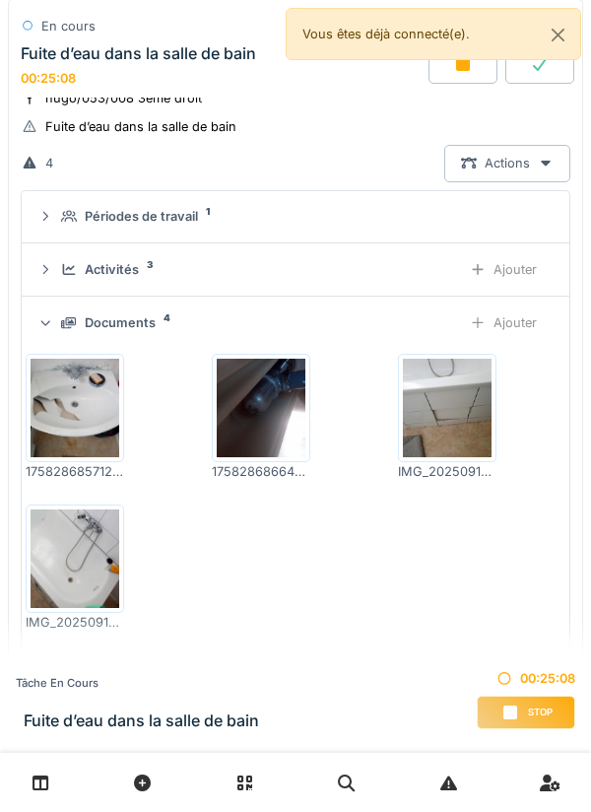
click at [363, 329] on div "Documents 4" at bounding box center [253, 322] width 384 height 19
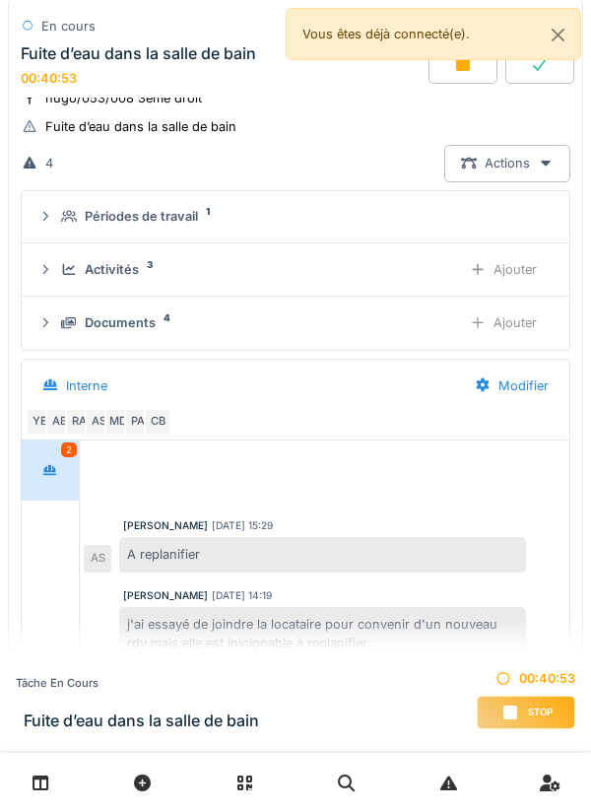
click at [522, 330] on div "Ajouter" at bounding box center [503, 323] width 101 height 36
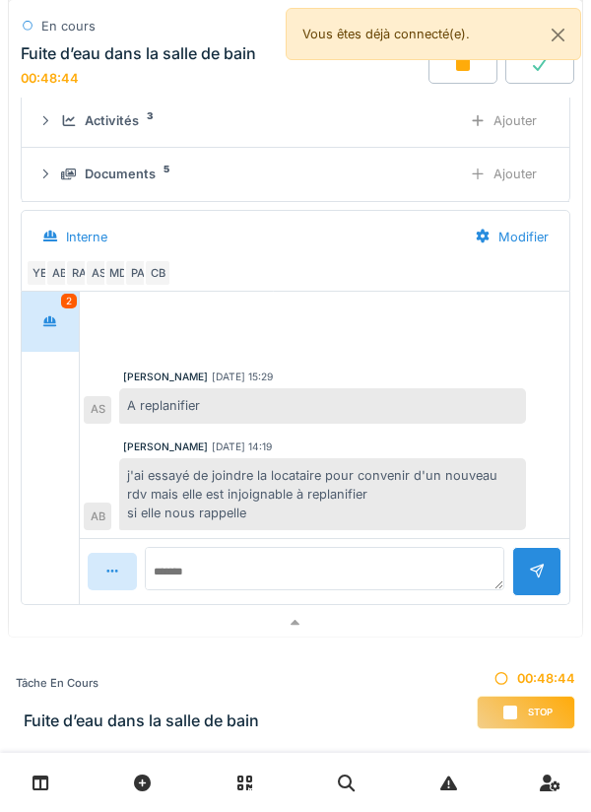
scroll to position [1830, 0]
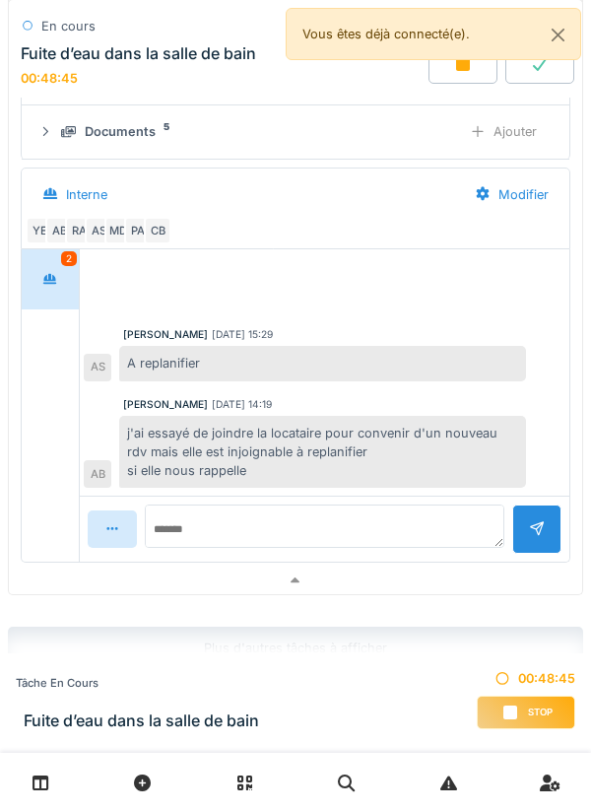
click at [451, 591] on div at bounding box center [296, 581] width 574 height 29
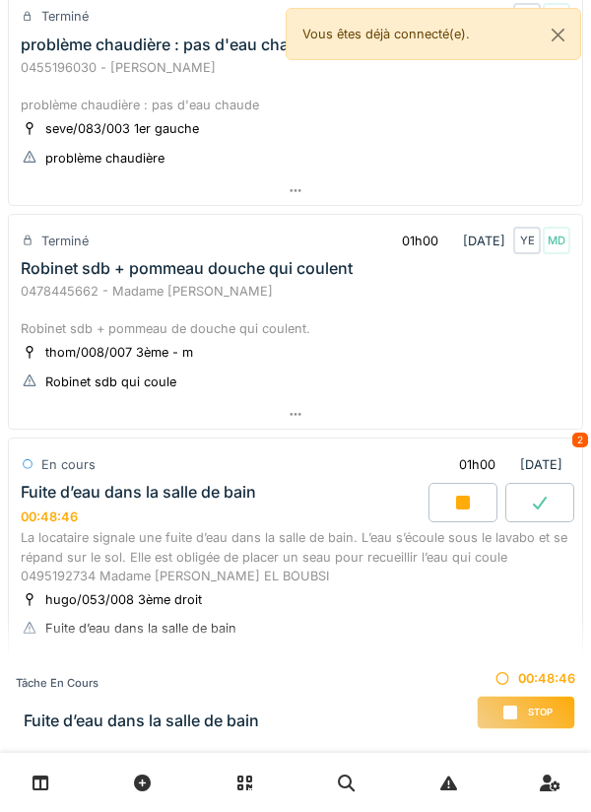
scroll to position [1124, 0]
